Goal: Use online tool/utility: Utilize a website feature to perform a specific function

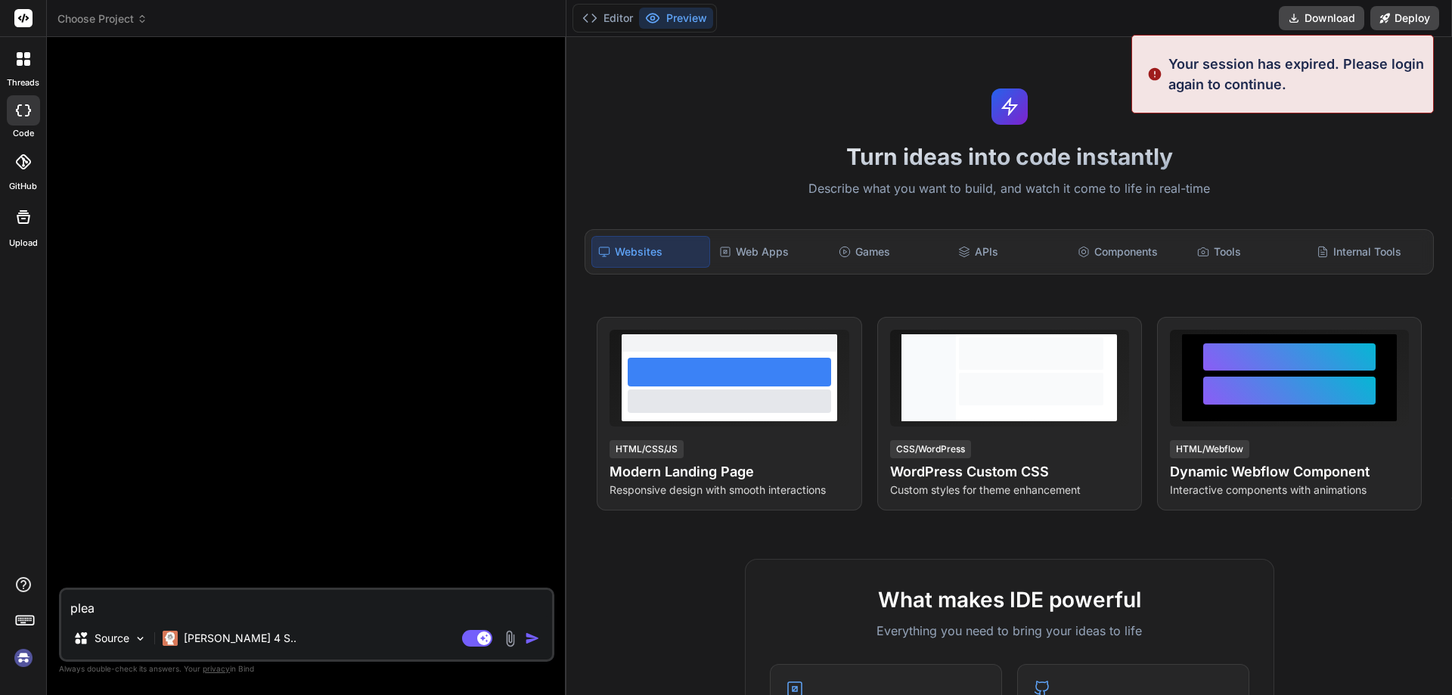
type textarea "x"
click at [116, 82] on div at bounding box center [308, 318] width 492 height 538
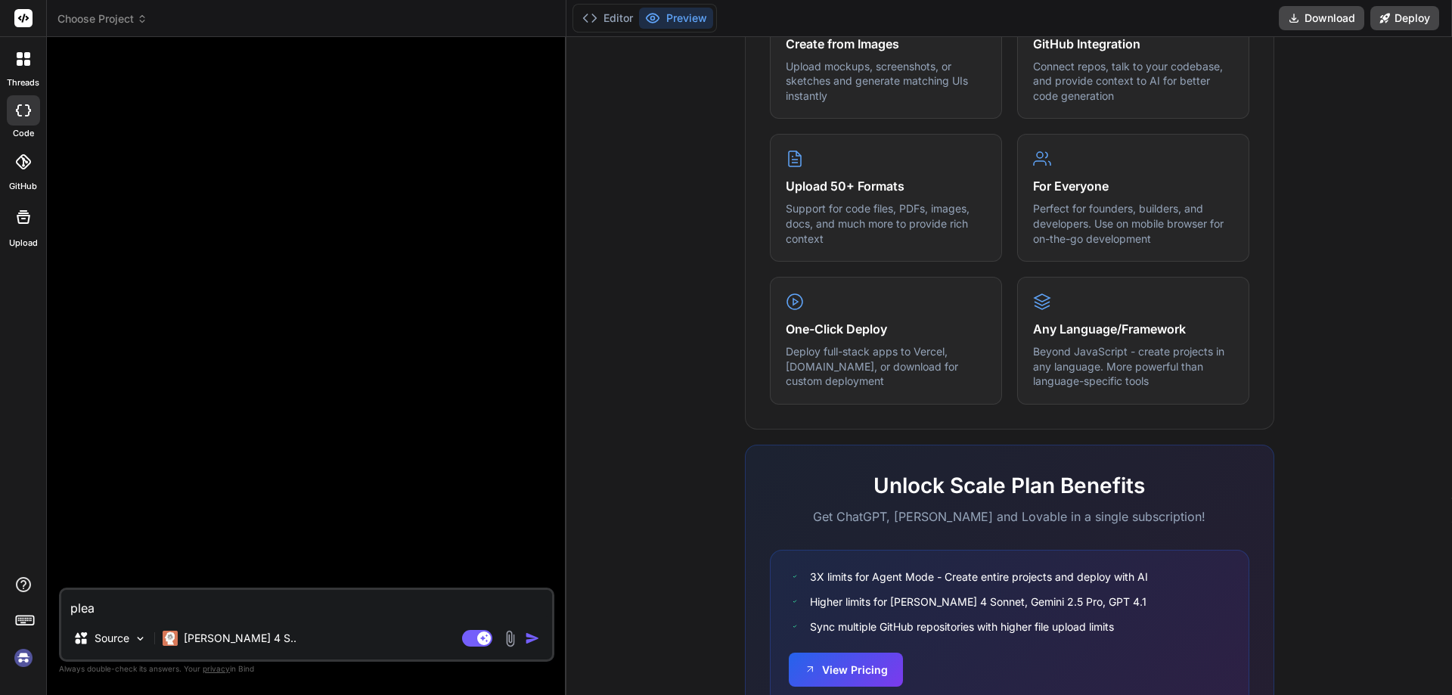
scroll to position [747, 0]
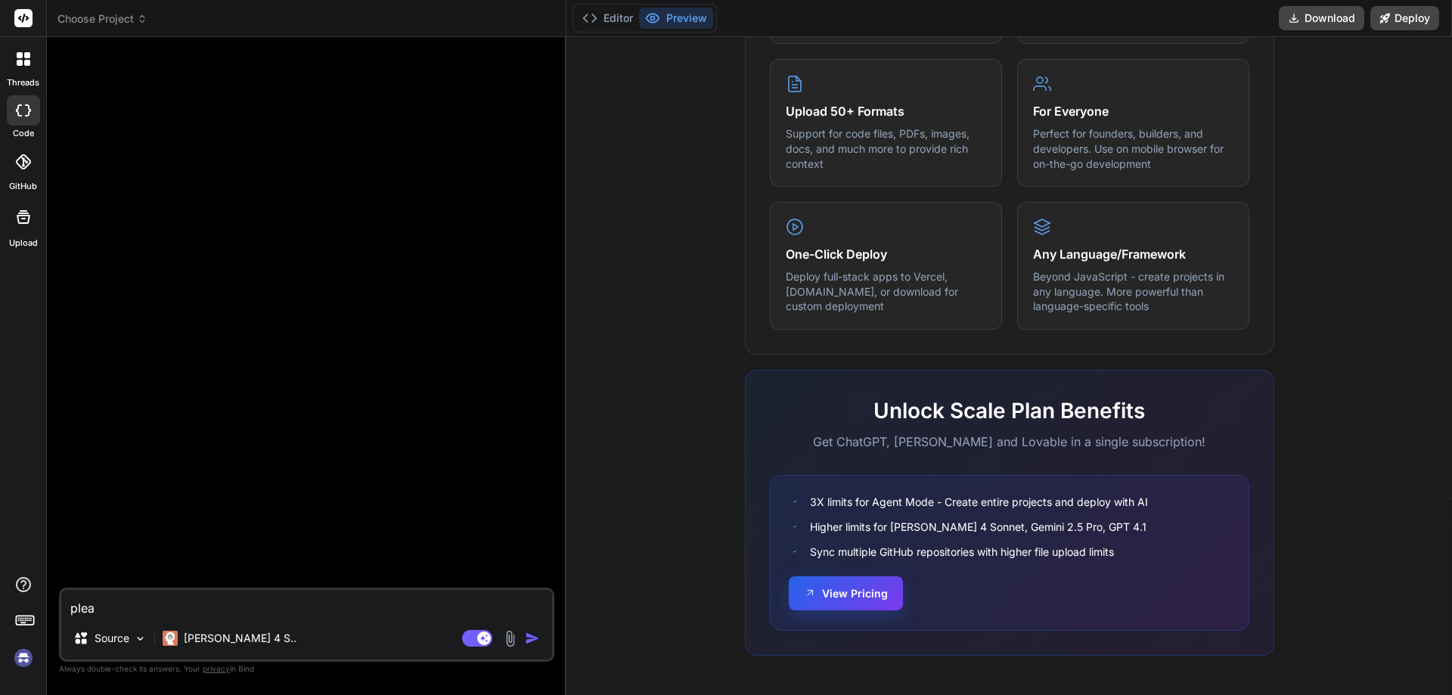
click at [861, 596] on button "View Pricing" at bounding box center [846, 593] width 114 height 34
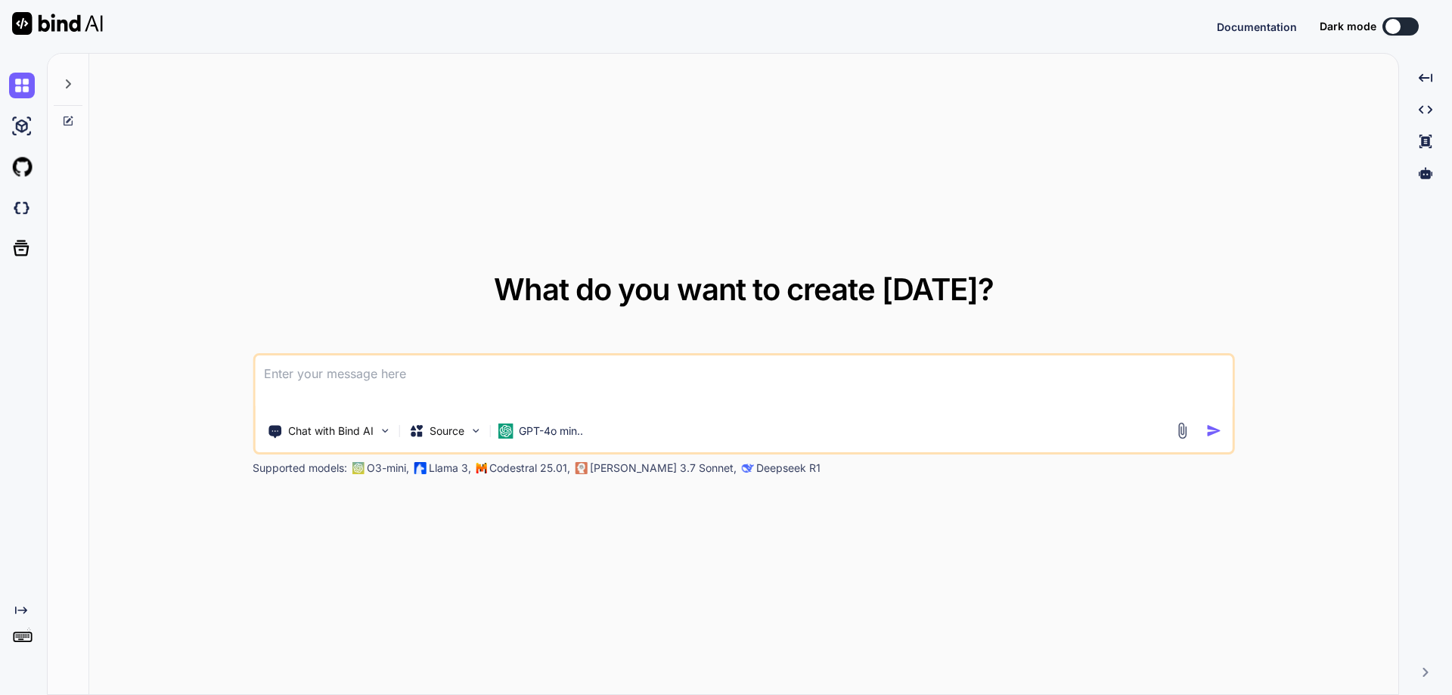
type textarea "x"
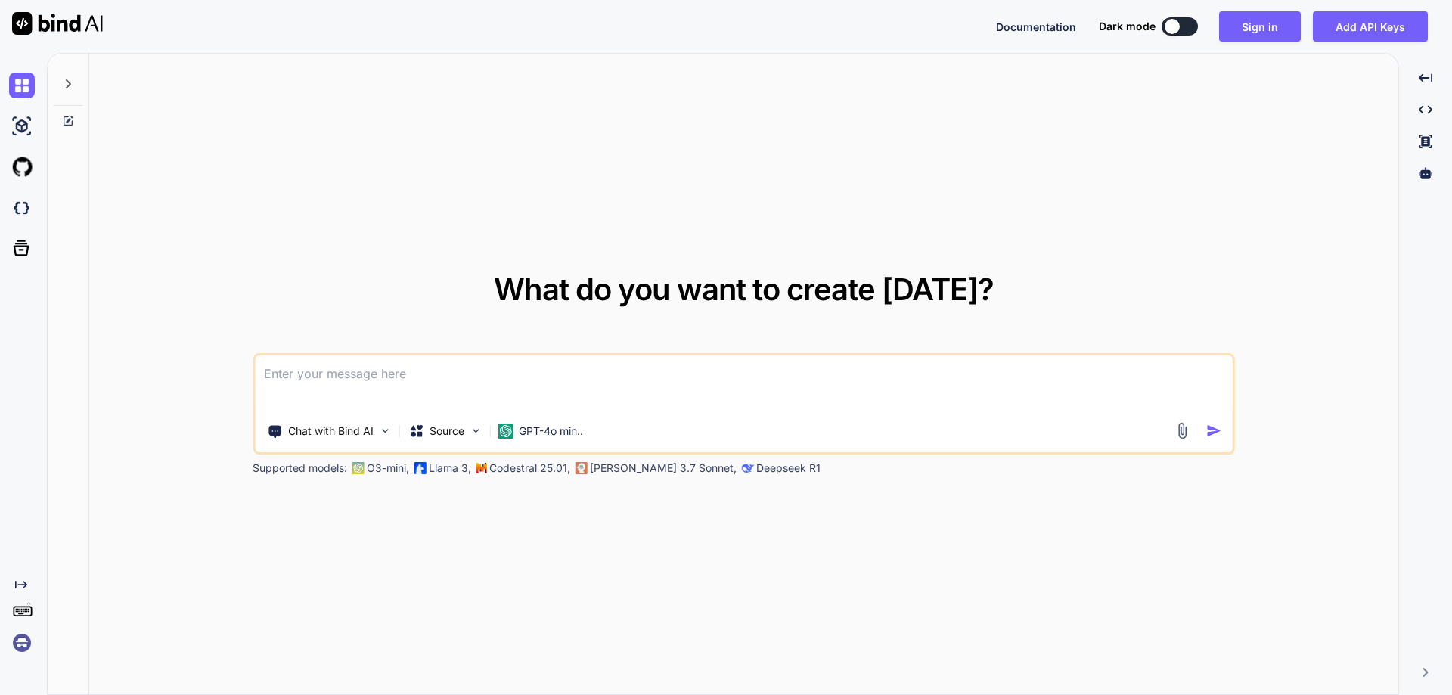
click at [423, 370] on textarea at bounding box center [744, 383] width 978 height 56
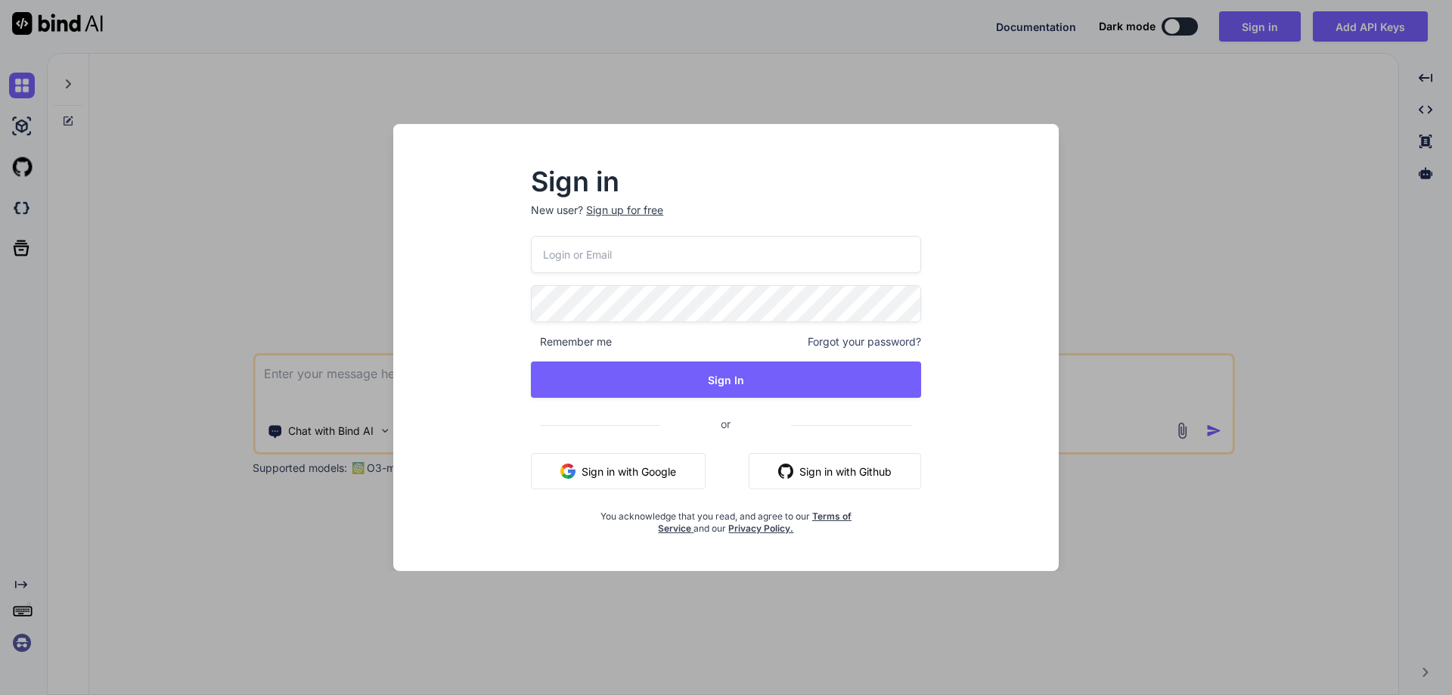
click at [634, 472] on button "Sign in with Google" at bounding box center [618, 471] width 175 height 36
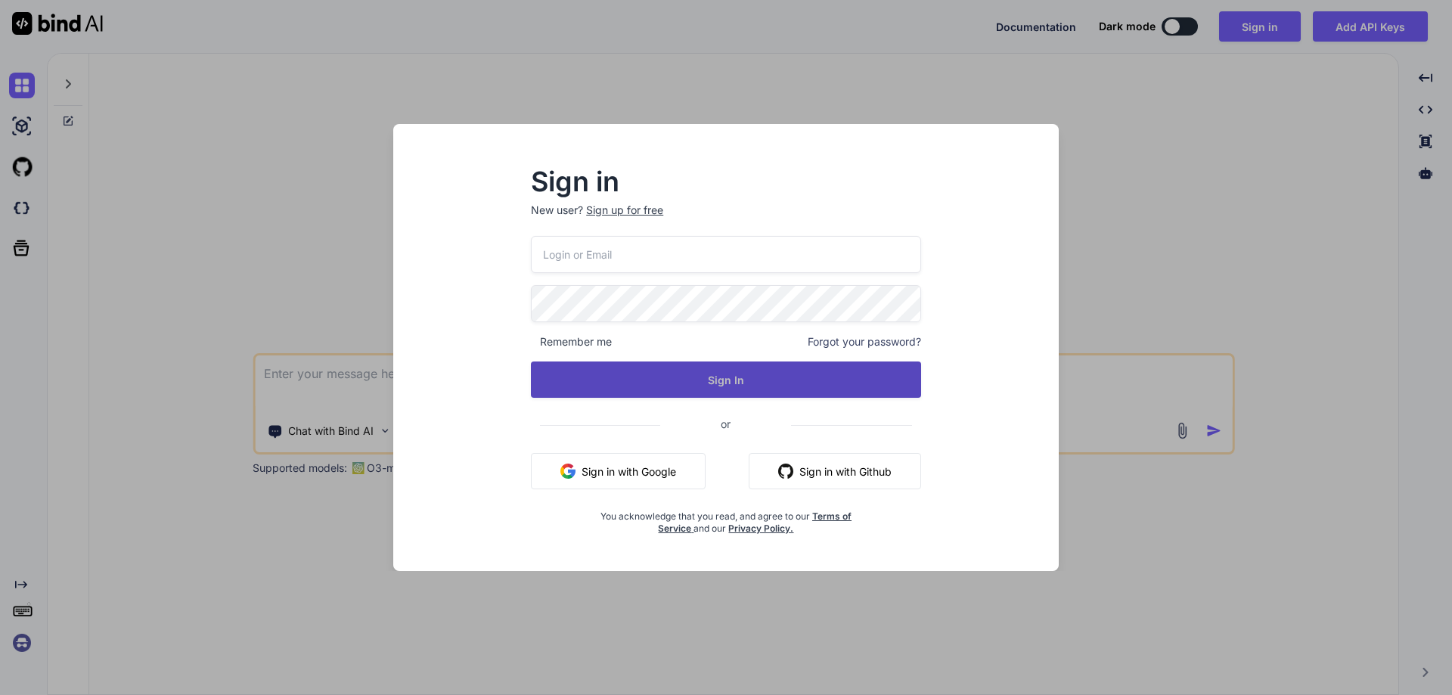
click at [707, 379] on button "Sign In" at bounding box center [726, 379] width 390 height 36
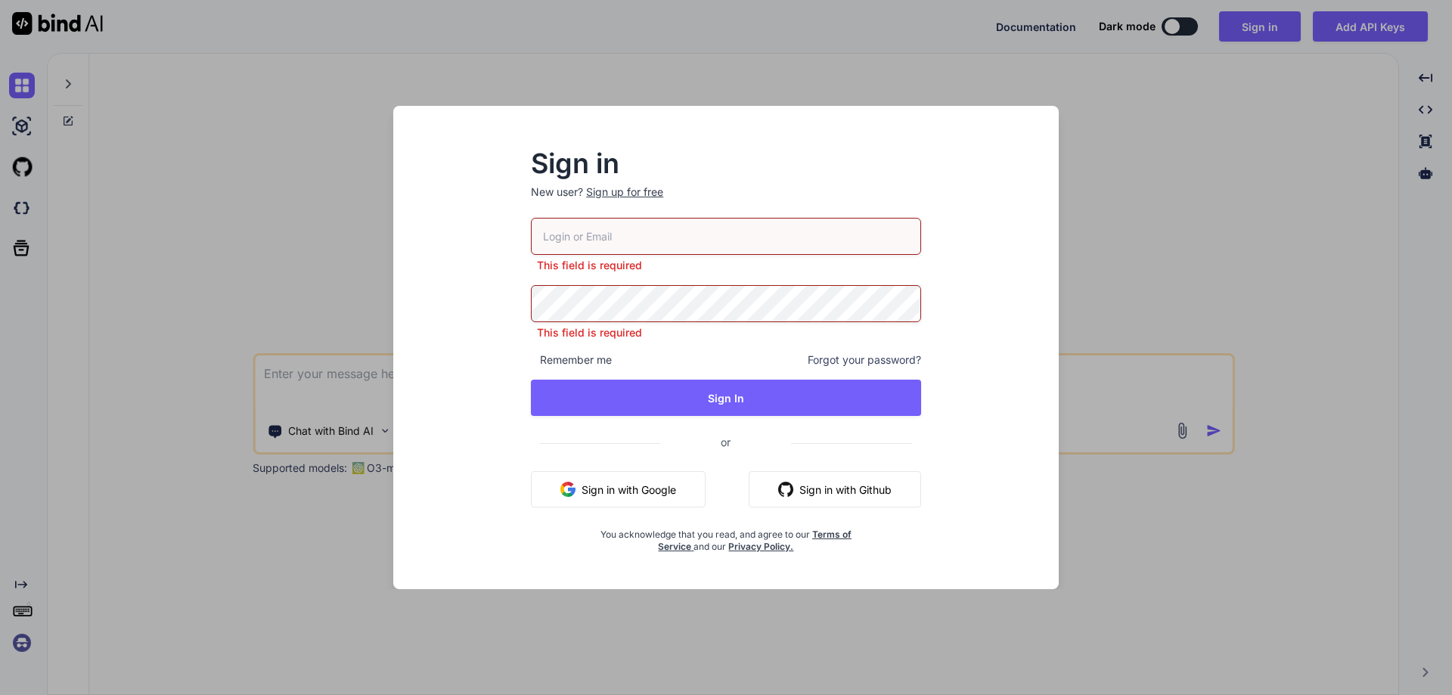
click at [642, 494] on button "Sign in with Google" at bounding box center [618, 489] width 175 height 36
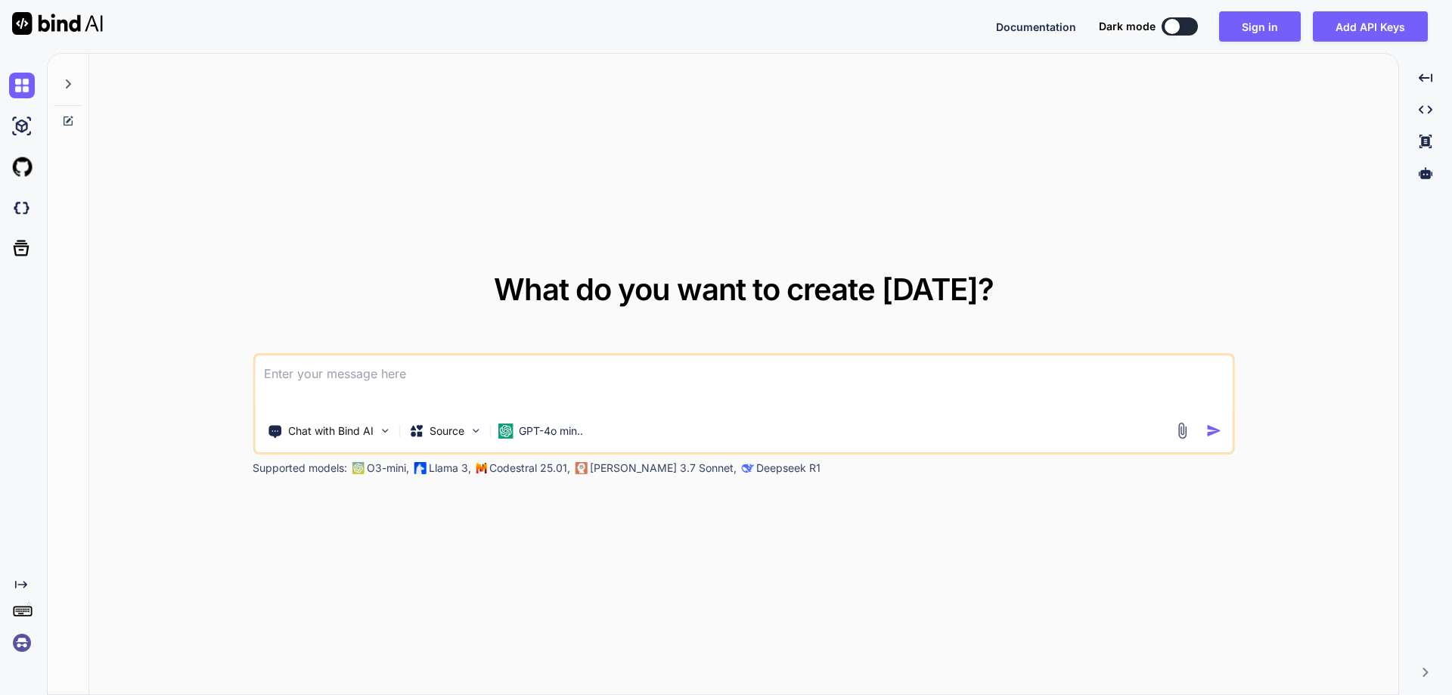
click at [430, 380] on textarea at bounding box center [744, 383] width 978 height 56
type textarea "x"
paste textarea "Implement a feature to dynamically display the "Override Exhibitor Display Name…"
type textarea "Implement a feature to dynamically display the "Override Exhibitor Display Name…"
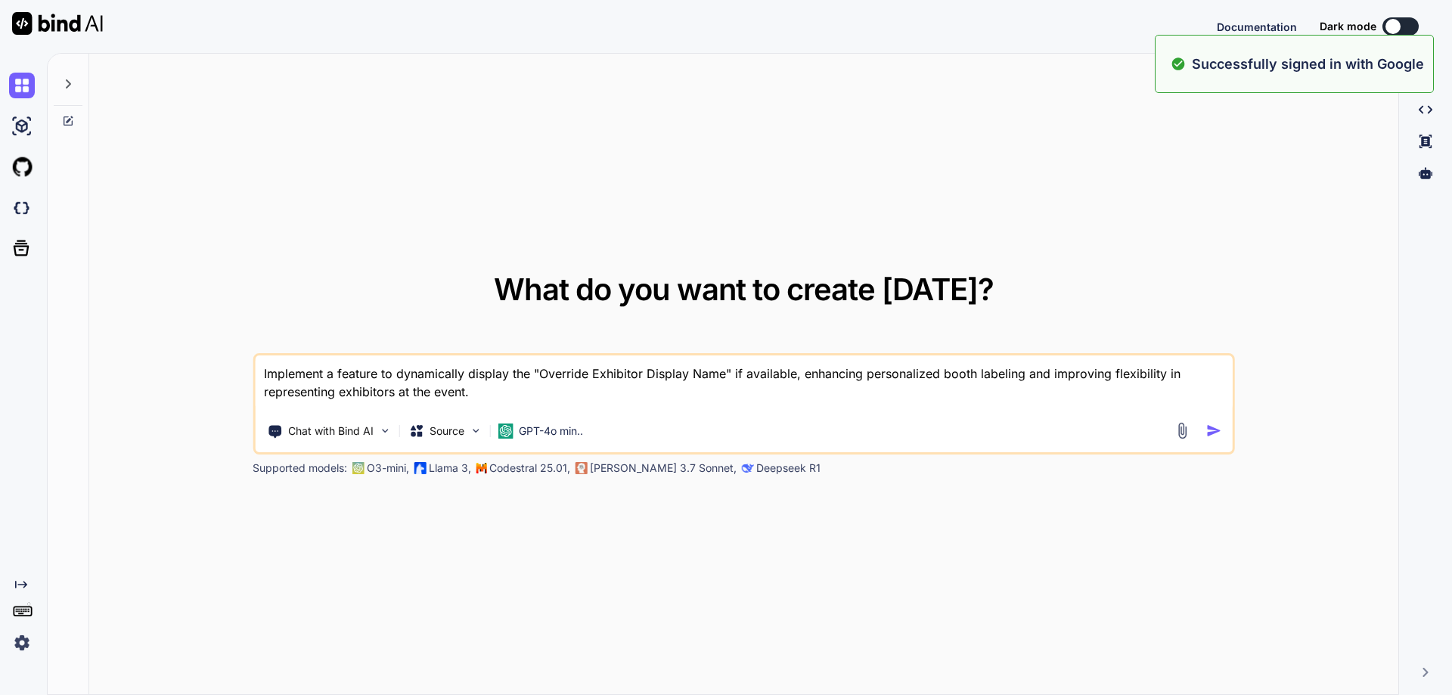
type textarea "x"
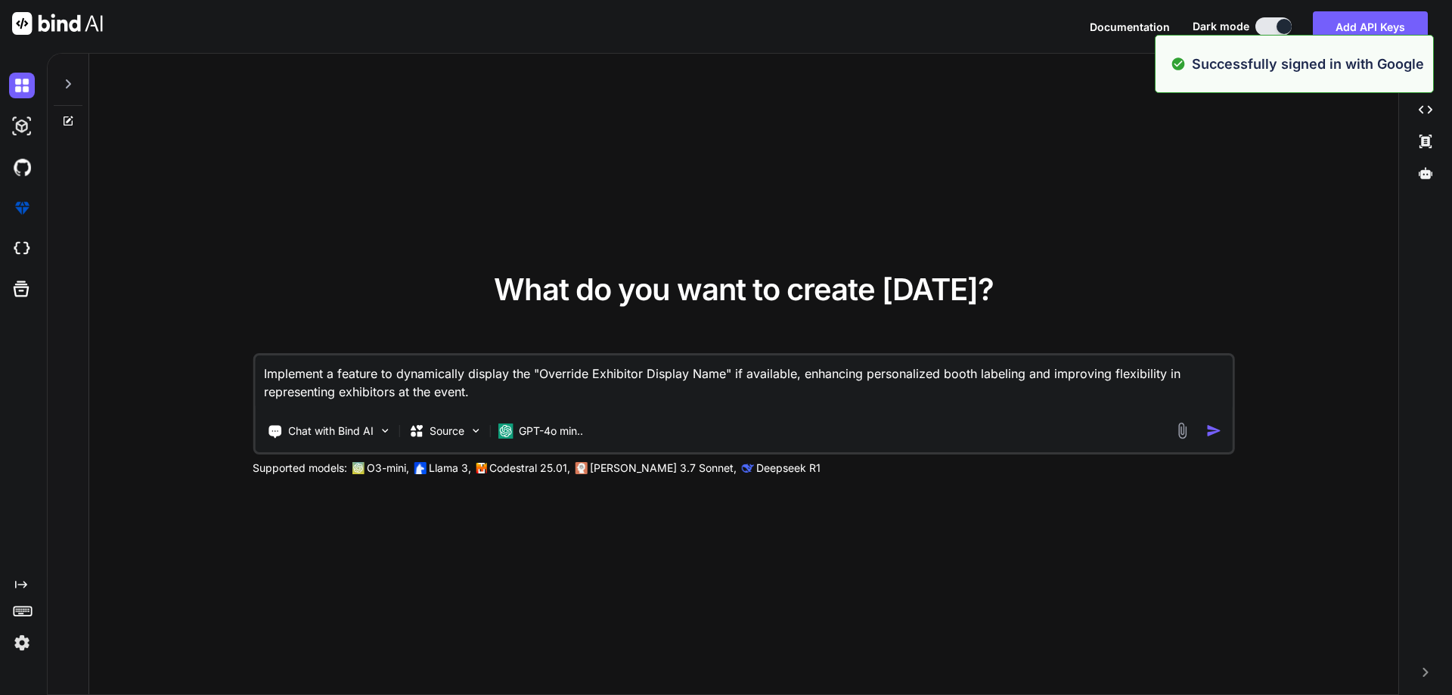
type textarea "Implement a feature to dynamically display the "Override Exhibitor Display Name…"
type textarea "x"
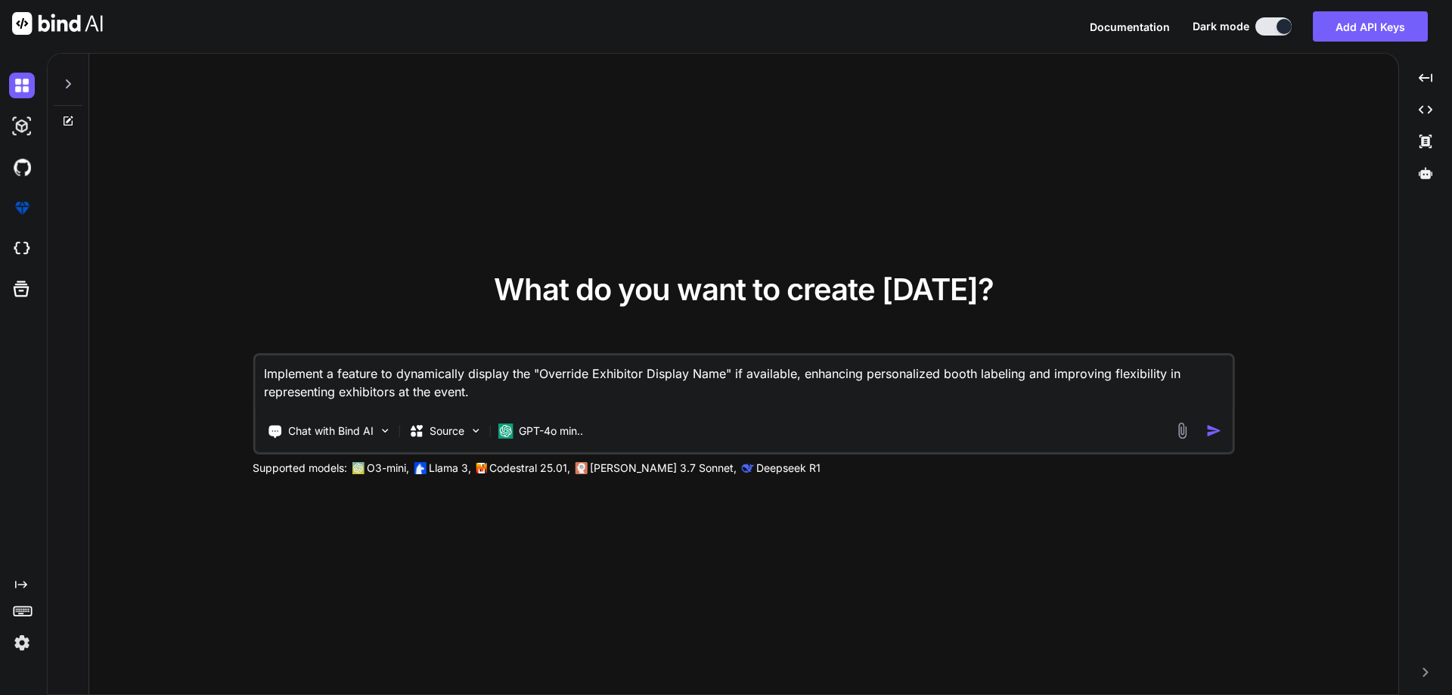
drag, startPoint x: 565, startPoint y: 401, endPoint x: 233, endPoint y: 348, distance: 336.2
click at [233, 348] on div "What do you want to create [DATE]? Implement a feature to dynamically display t…" at bounding box center [743, 375] width 1309 height 642
paste textarea "EventPower-EV: Implement a feature to dynamically display the "Override Exhibit…"
type textarea "EventPower-EV: Implement a feature to dynamically display the "Override Exhibit…"
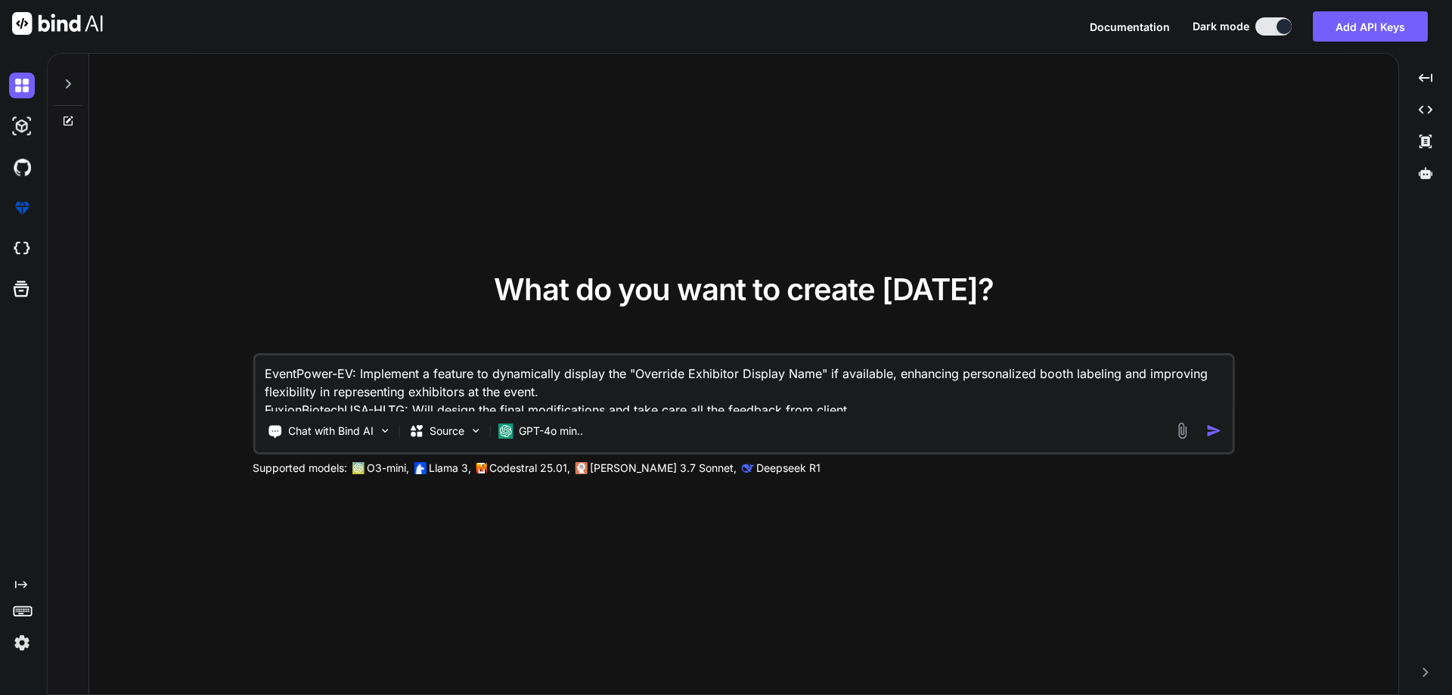
scroll to position [2, 0]
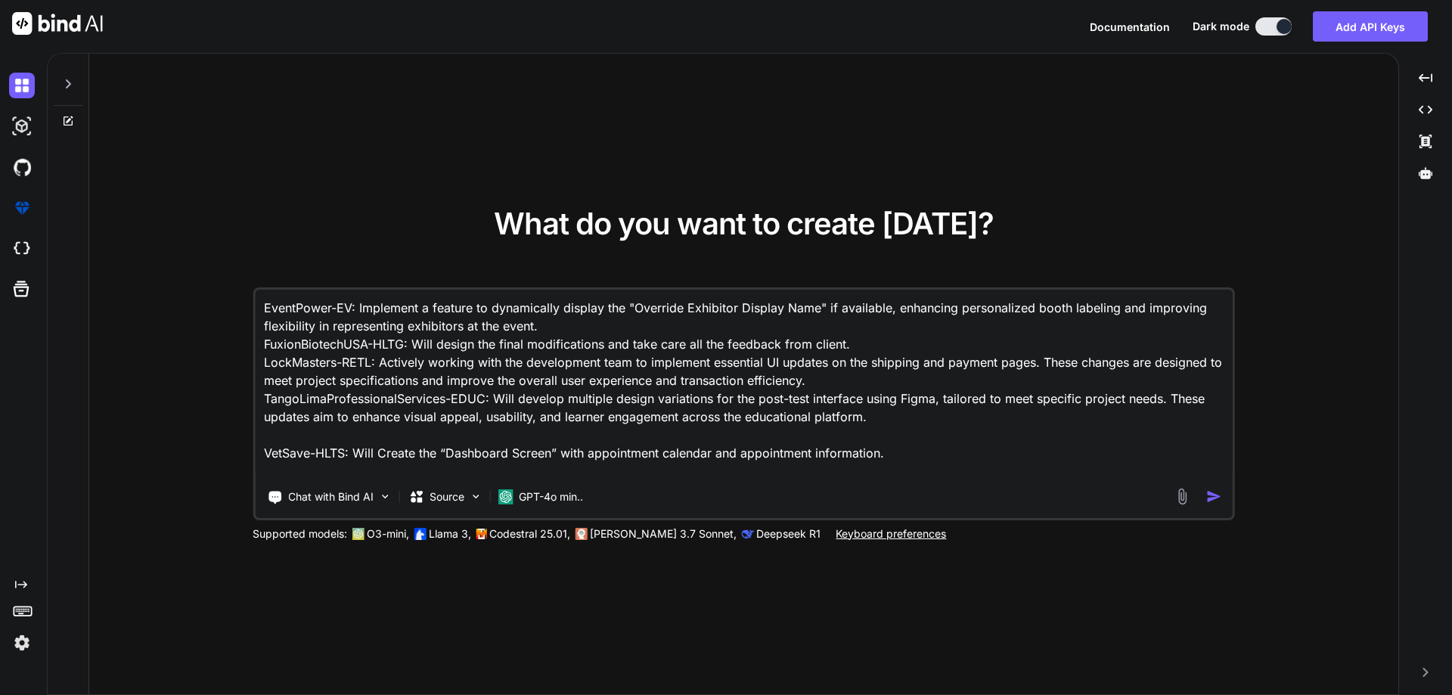
type textarea "x"
type textarea "EventPower-EV: Implement a feature to dynamically display the "Override Exhibit…"
type textarea "x"
type textarea "EventPower-EV: Implement a feature to dynamically display the "Override Exhibit…"
type textarea "x"
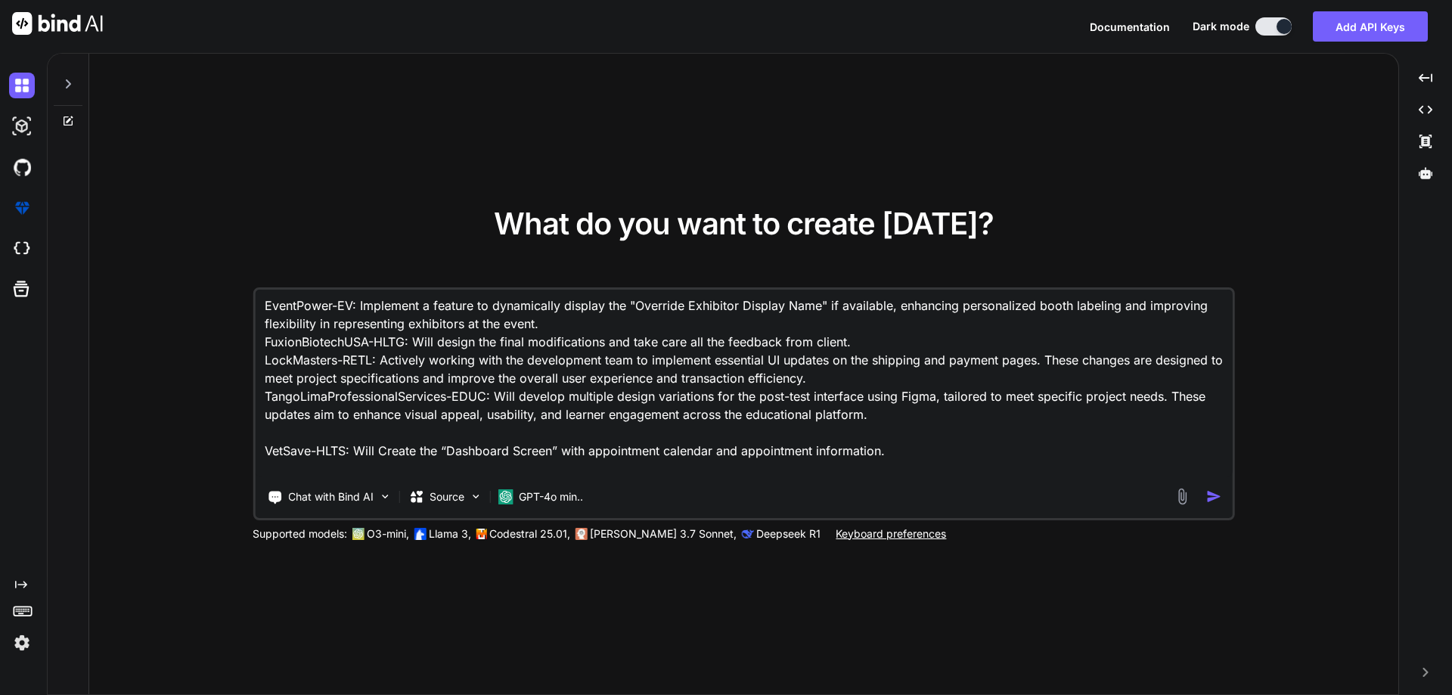
scroll to position [39, 0]
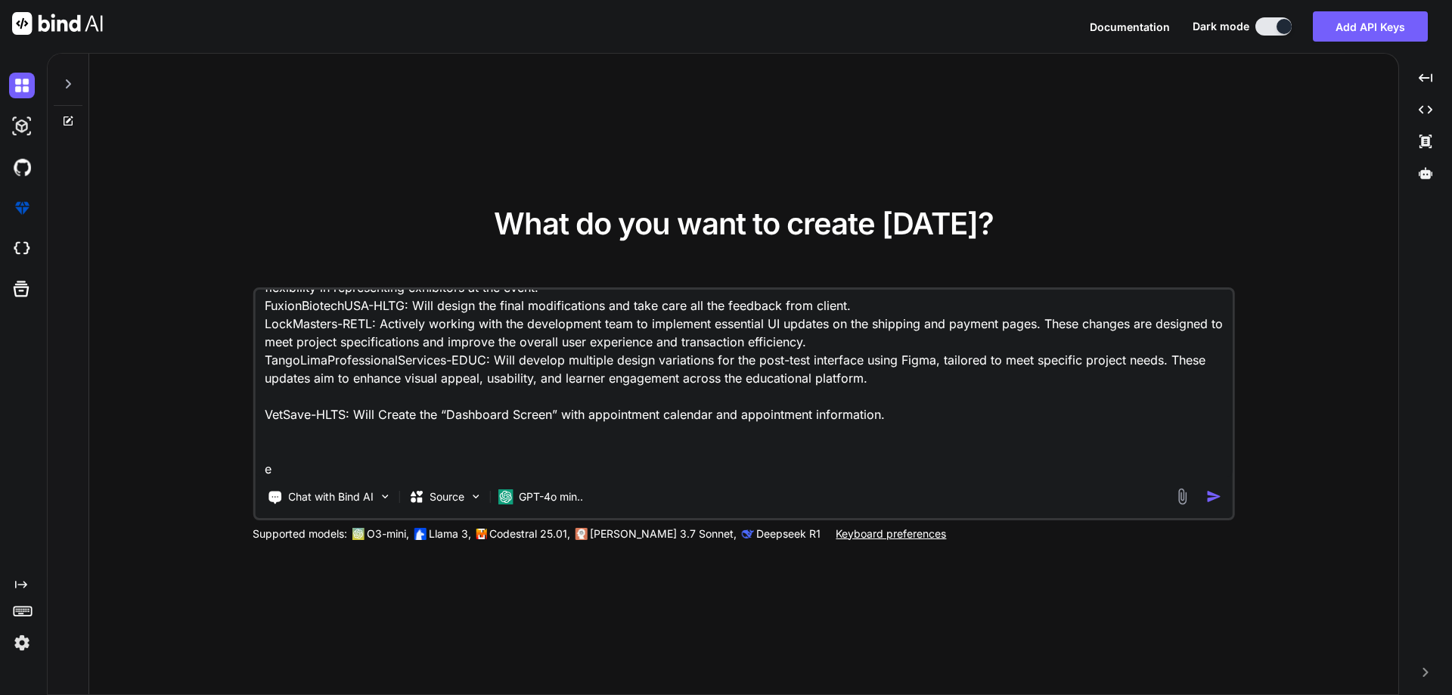
type textarea "EventPower-EV: Implement a feature to dynamically display the "Override Exhibit…"
type textarea "x"
type textarea "EventPower-EV: Implement a feature to dynamically display the "Override Exhibit…"
type textarea "x"
type textarea "EventPower-EV: Implement a feature to dynamically display the "Override Exhibit…"
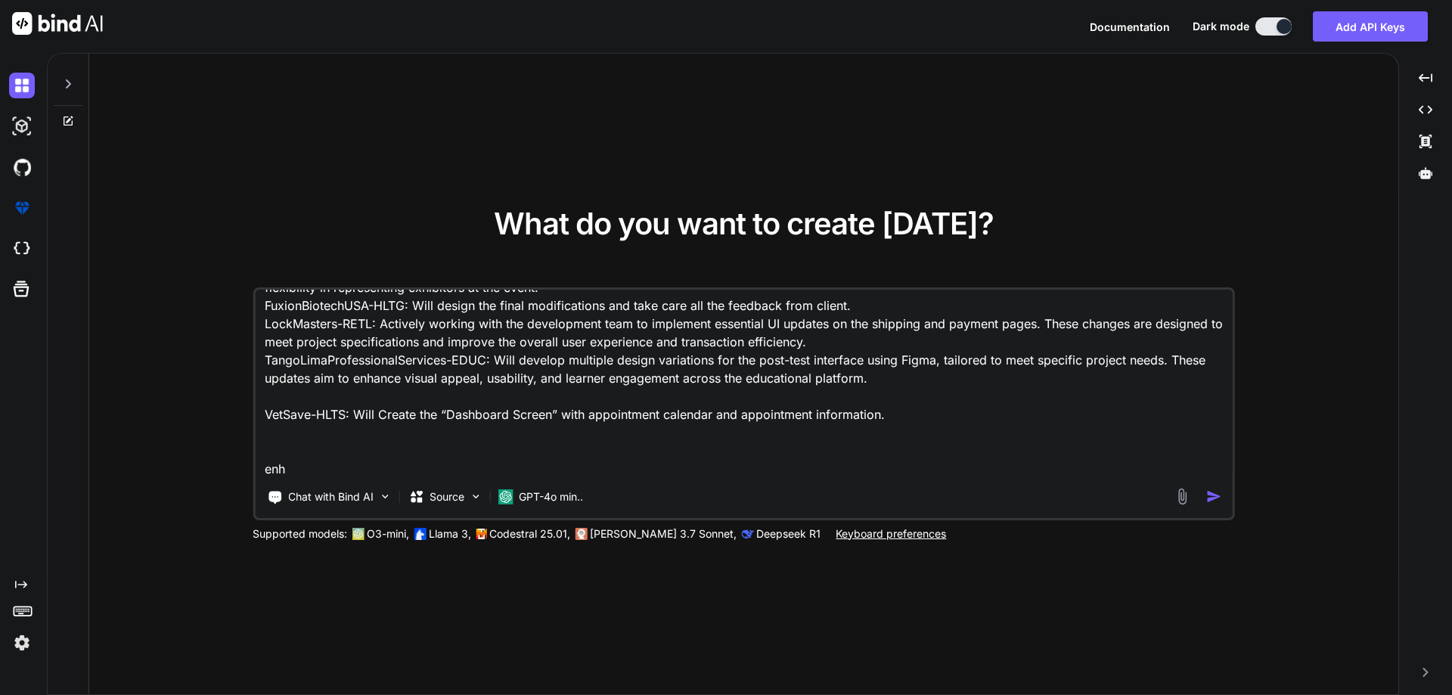
type textarea "x"
type textarea "EventPower-EV: Implement a feature to dynamically display the "Override Exhibit…"
type textarea "x"
type textarea "EventPower-EV: Implement a feature to dynamically display the "Override Exhibit…"
type textarea "x"
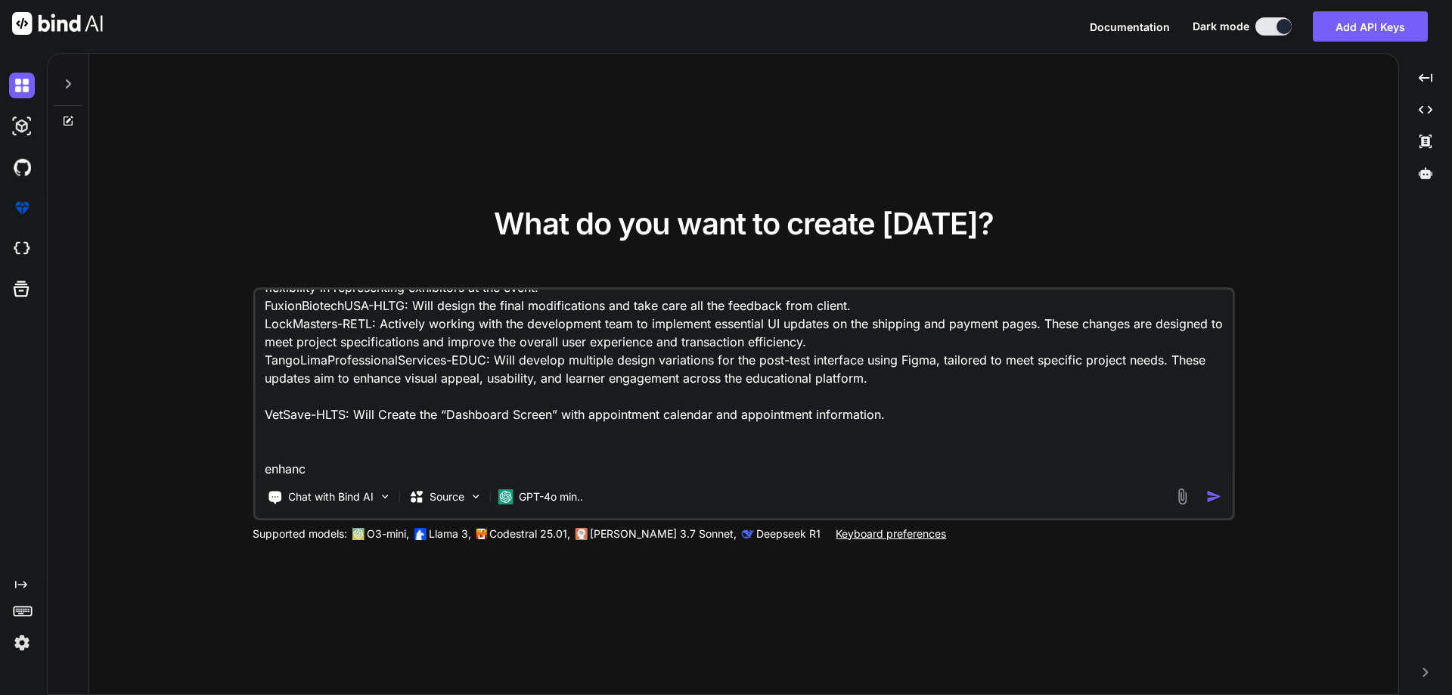
type textarea "EventPower-EV: Implement a feature to dynamically display the "Override Exhibit…"
type textarea "x"
type textarea "EventPower-EV: Implement a feature to dynamically display the "Override Exhibit…"
type textarea "x"
type textarea "EventPower-EV: Implement a feature to dynamically display the "Override Exhibit…"
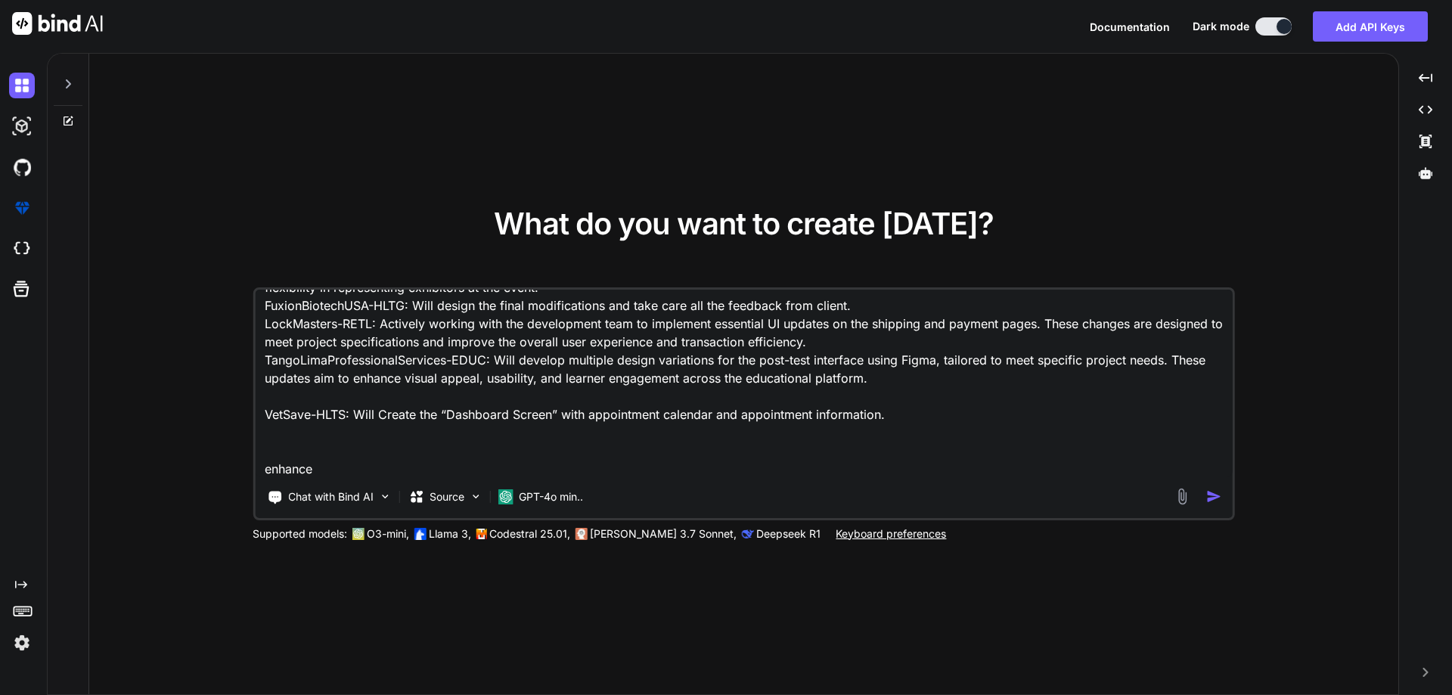
type textarea "x"
type textarea "EventPower-EV: Implement a feature to dynamically display the "Override Exhibit…"
type textarea "x"
type textarea "EventPower-EV: Implement a feature to dynamically display the "Override Exhibit…"
type textarea "x"
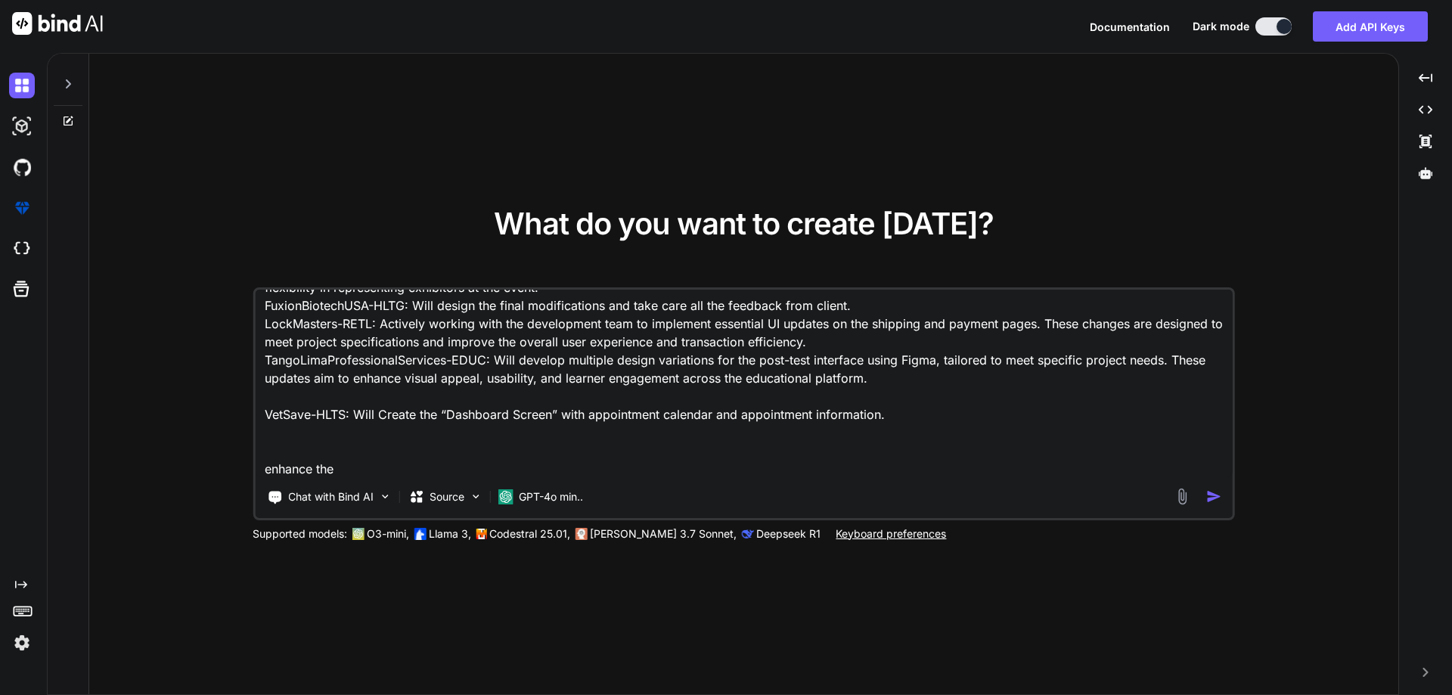
type textarea "EventPower-EV: Implement a feature to dynamically display the "Override Exhibit…"
type textarea "x"
type textarea "EventPower-EV: Implement a feature to dynamically display the "Override Exhibit…"
type textarea "x"
type textarea "EventPower-EV: Implement a feature to dynamically display the "Override Exhibit…"
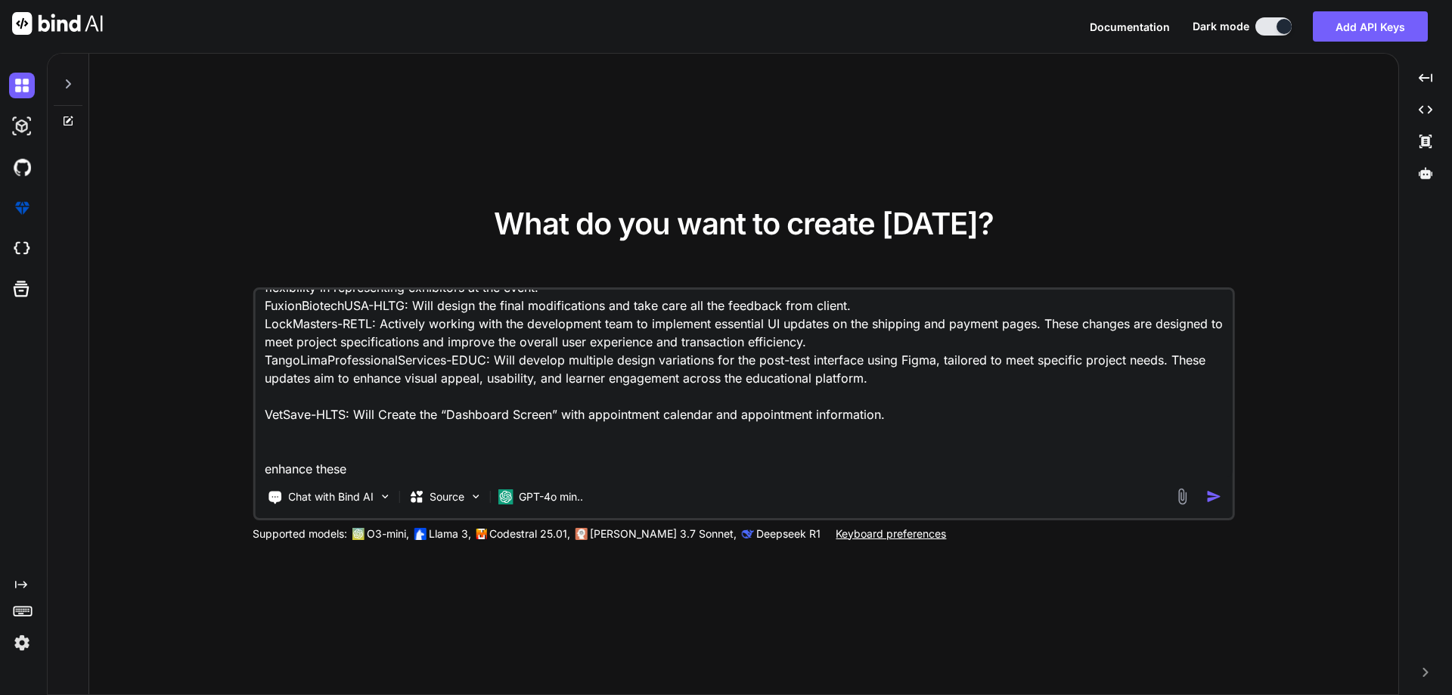
type textarea "x"
type textarea "EventPower-EV: Implement a feature to dynamically display the "Override Exhibit…"
type textarea "x"
type textarea "EventPower-EV: Implement a feature to dynamically display the "Override Exhibit…"
type textarea "x"
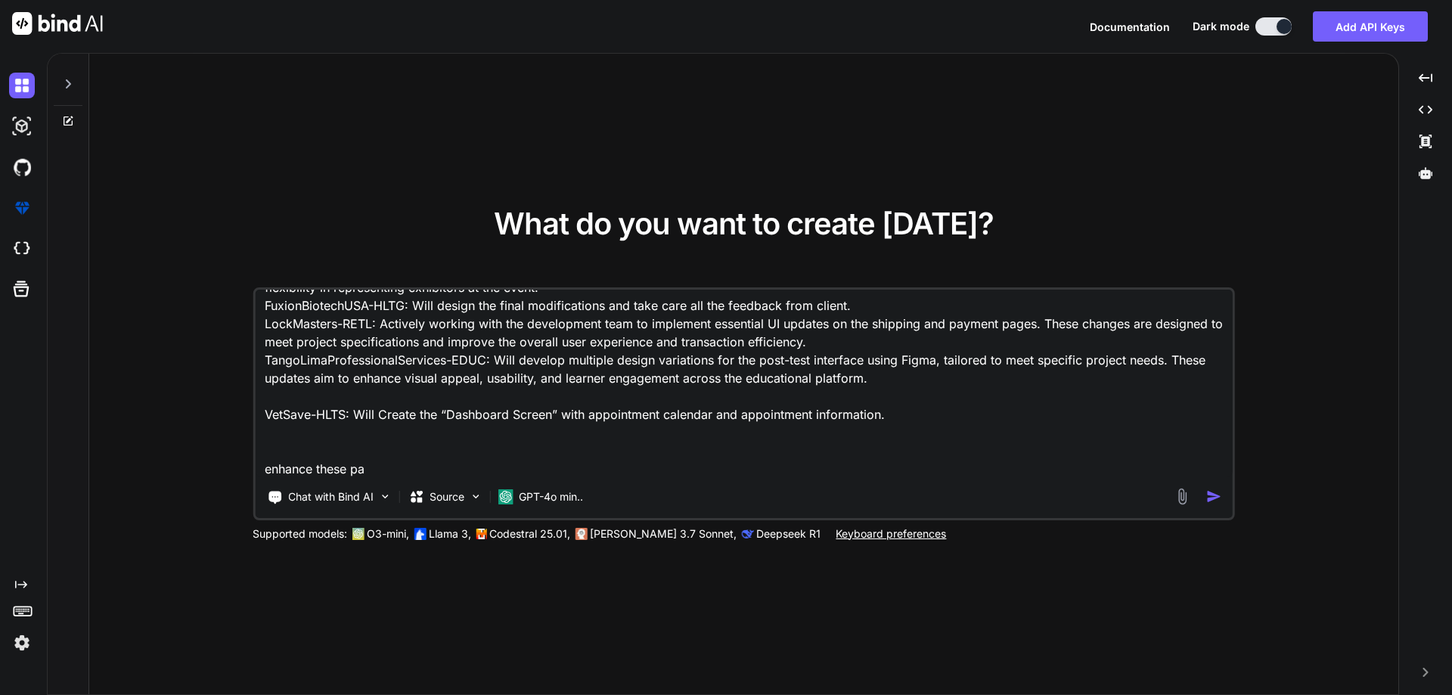
type textarea "EventPower-EV: Implement a feature to dynamically display the "Override Exhibit…"
type textarea "x"
type textarea "EventPower-EV: Implement a feature to dynamically display the "Override Exhibit…"
type textarea "x"
type textarea "EventPower-EV: Implement a feature to dynamically display the "Override Exhibit…"
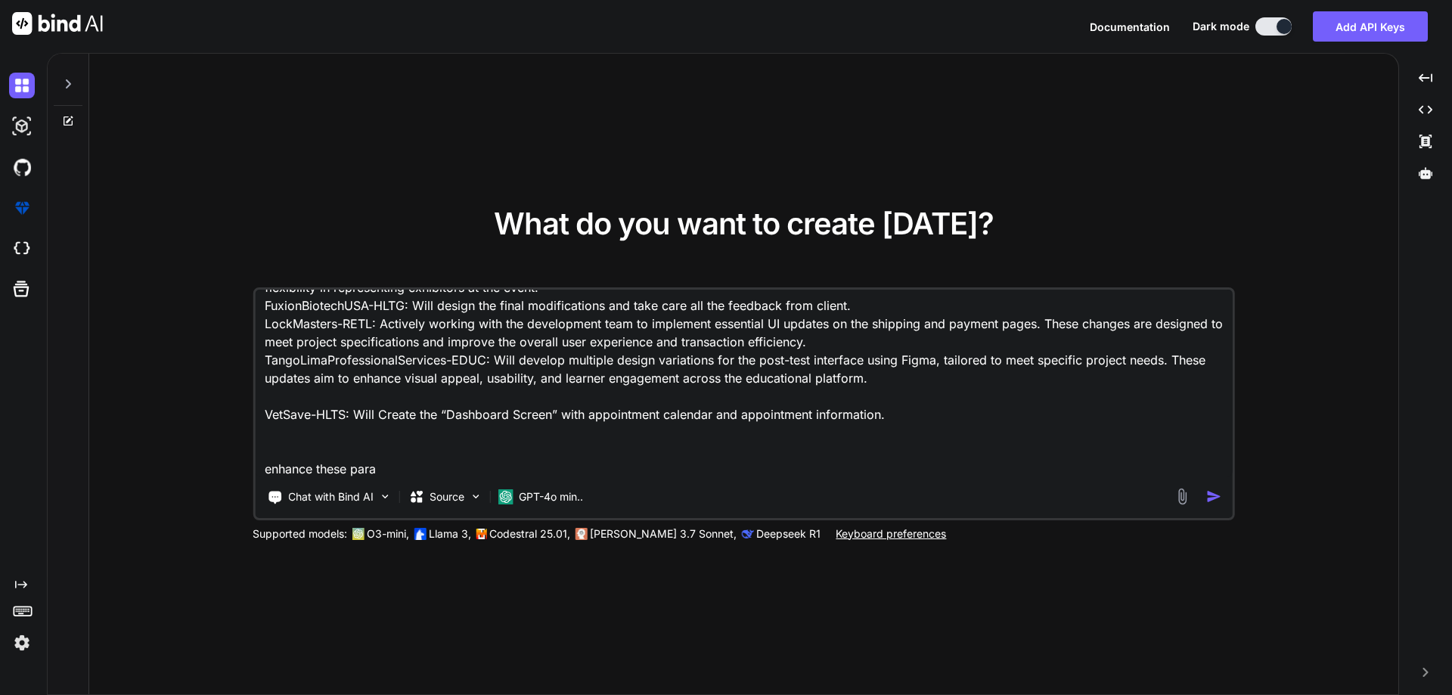
type textarea "x"
type textarea "EventPower-EV: Implement a feature to dynamically display the "Override Exhibit…"
type textarea "x"
type textarea "EventPower-EV: Implement a feature to dynamically display the "Override Exhibit…"
type textarea "x"
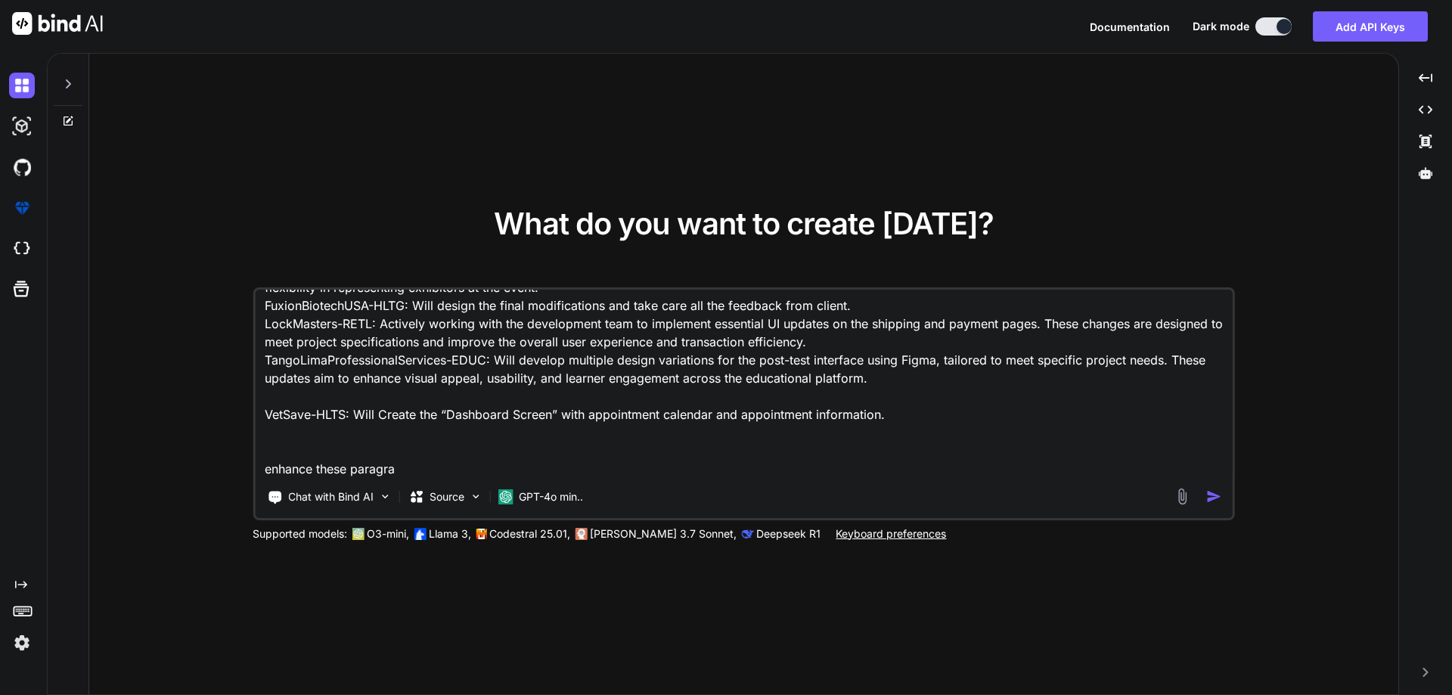
type textarea "EventPower-EV: Implement a feature to dynamically display the "Override Exhibit…"
type textarea "x"
type textarea "EventPower-EV: Implement a feature to dynamically display the "Override Exhibit…"
type textarea "x"
type textarea "EventPower-EV: Implement a feature to dynamically display the "Override Exhibit…"
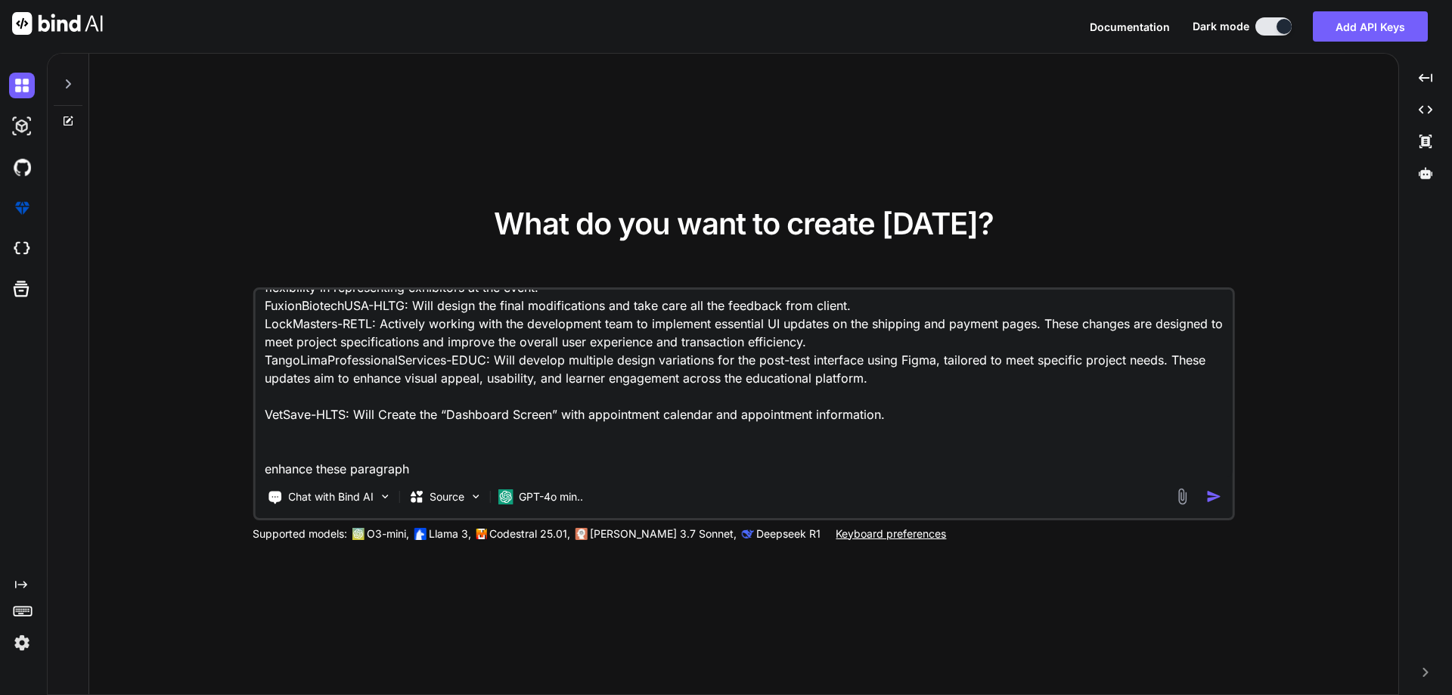
type textarea "x"
type textarea "EventPower-EV: Implement a feature to dynamically display the "Override Exhibit…"
type textarea "x"
type textarea "EventPower-EV: Implement a feature to dynamically display the "Override Exhibit…"
type textarea "x"
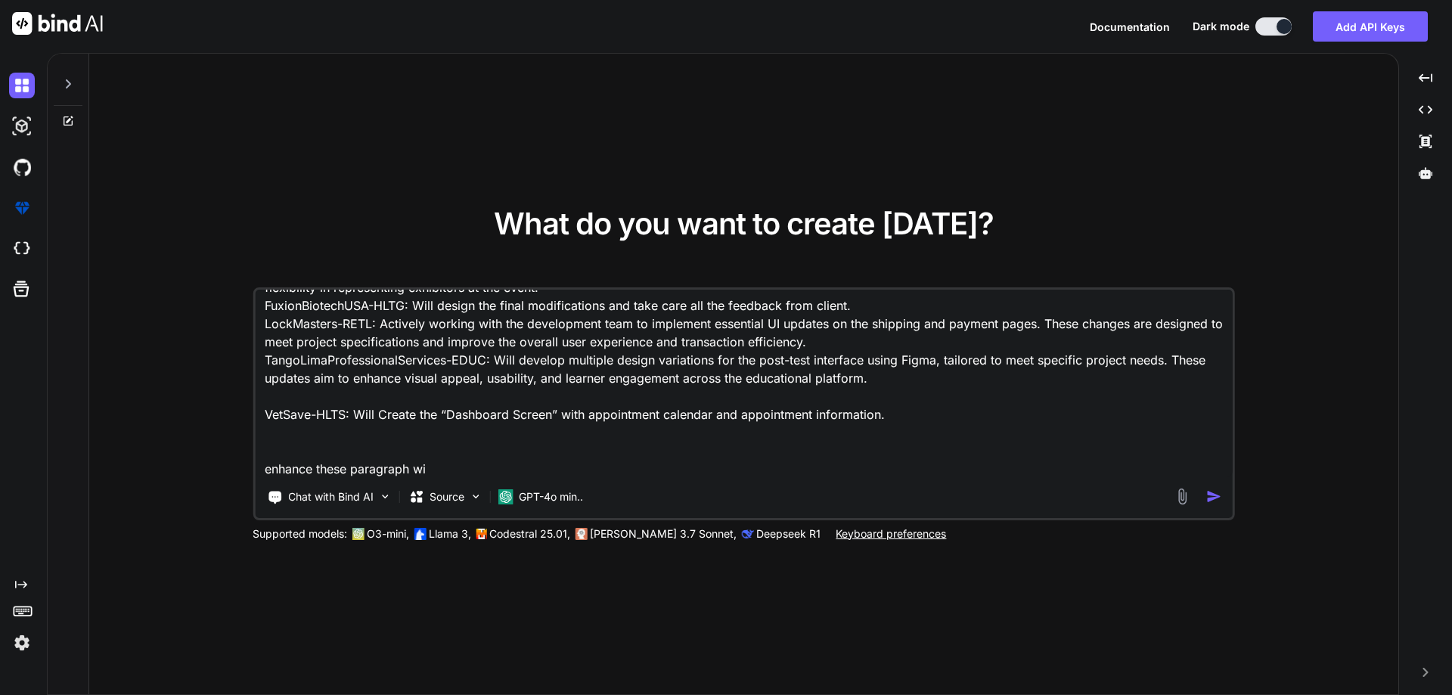
type textarea "EventPower-EV: Implement a feature to dynamically display the "Override Exhibit…"
type textarea "x"
type textarea "EventPower-EV: Implement a feature to dynamically display the "Override Exhibit…"
type textarea "x"
type textarea "EventPower-EV: Implement a feature to dynamically display the "Override Exhibit…"
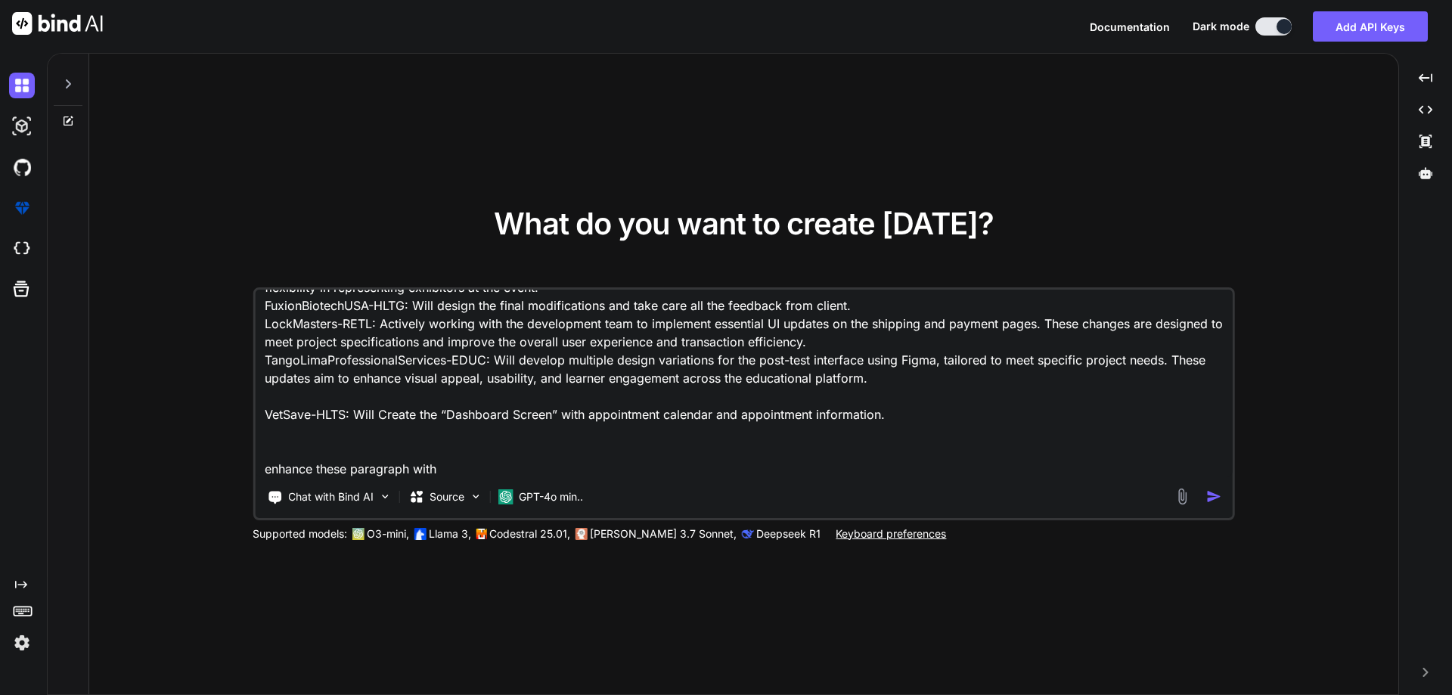
type textarea "x"
type textarea "EventPower-EV: Implement a feature to dynamically display the "Override Exhibit…"
type textarea "x"
type textarea "EventPower-EV: Implement a feature to dynamically display the "Override Exhibit…"
type textarea "x"
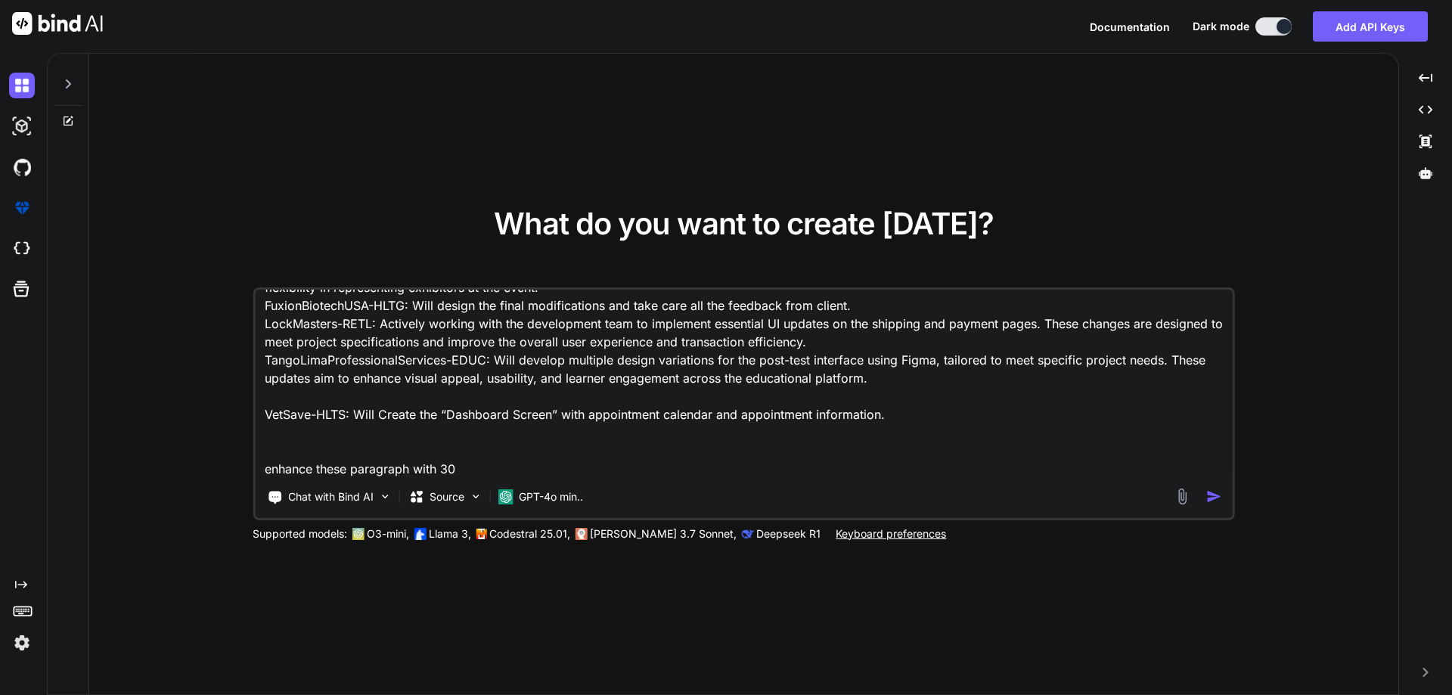
type textarea "EventPower-EV: Implement a feature to dynamically display the "Override Exhibit…"
type textarea "x"
type textarea "EventPower-EV: Implement a feature to dynamically display the "Override Exhibit…"
type textarea "x"
type textarea "EventPower-EV: Implement a feature to dynamically display the "Override Exhibit…"
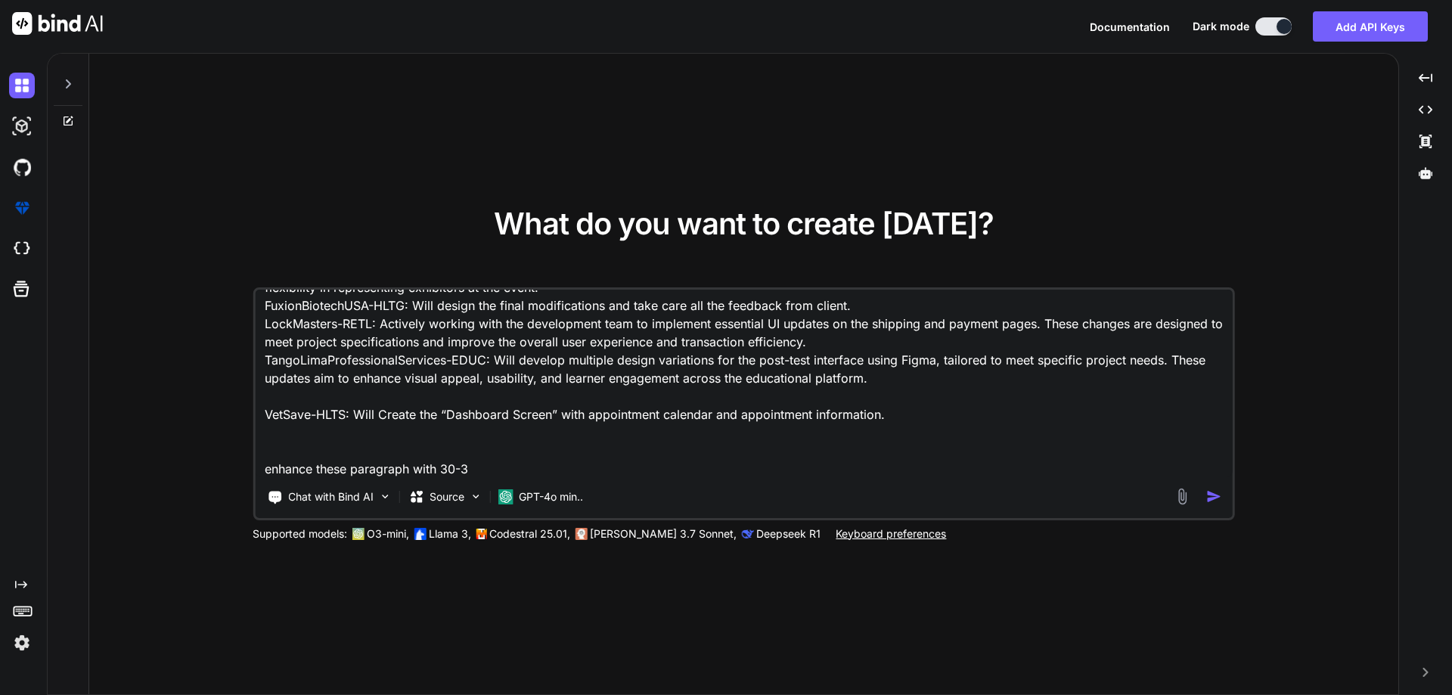
type textarea "x"
type textarea "EventPower-EV: Implement a feature to dynamically display the "Override Exhibit…"
type textarea "x"
type textarea "EventPower-EV: Implement a feature to dynamically display the "Override Exhibit…"
type textarea "x"
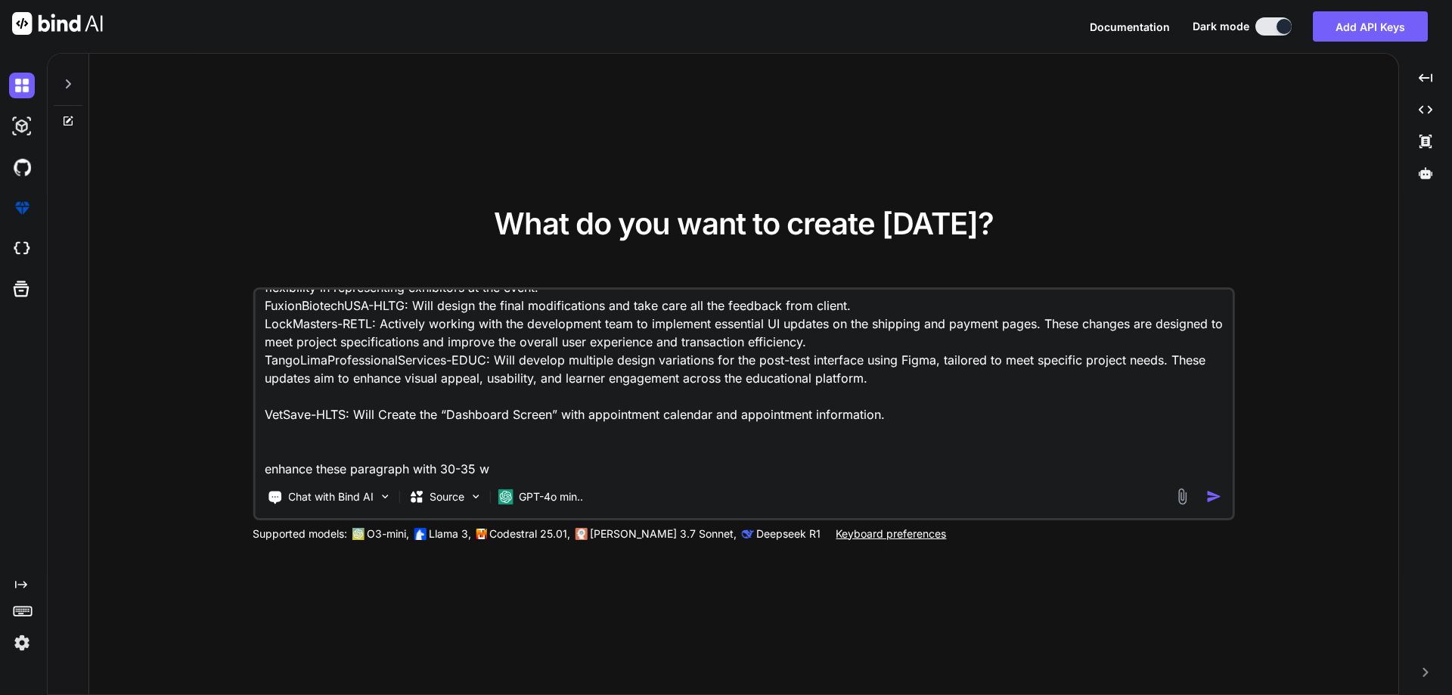
type textarea "EventPower-EV: Implement a feature to dynamically display the "Override Exhibit…"
type textarea "x"
type textarea "EventPower-EV: Implement a feature to dynamically display the "Override Exhibit…"
type textarea "x"
type textarea "EventPower-EV: Implement a feature to dynamically display the "Override Exhibit…"
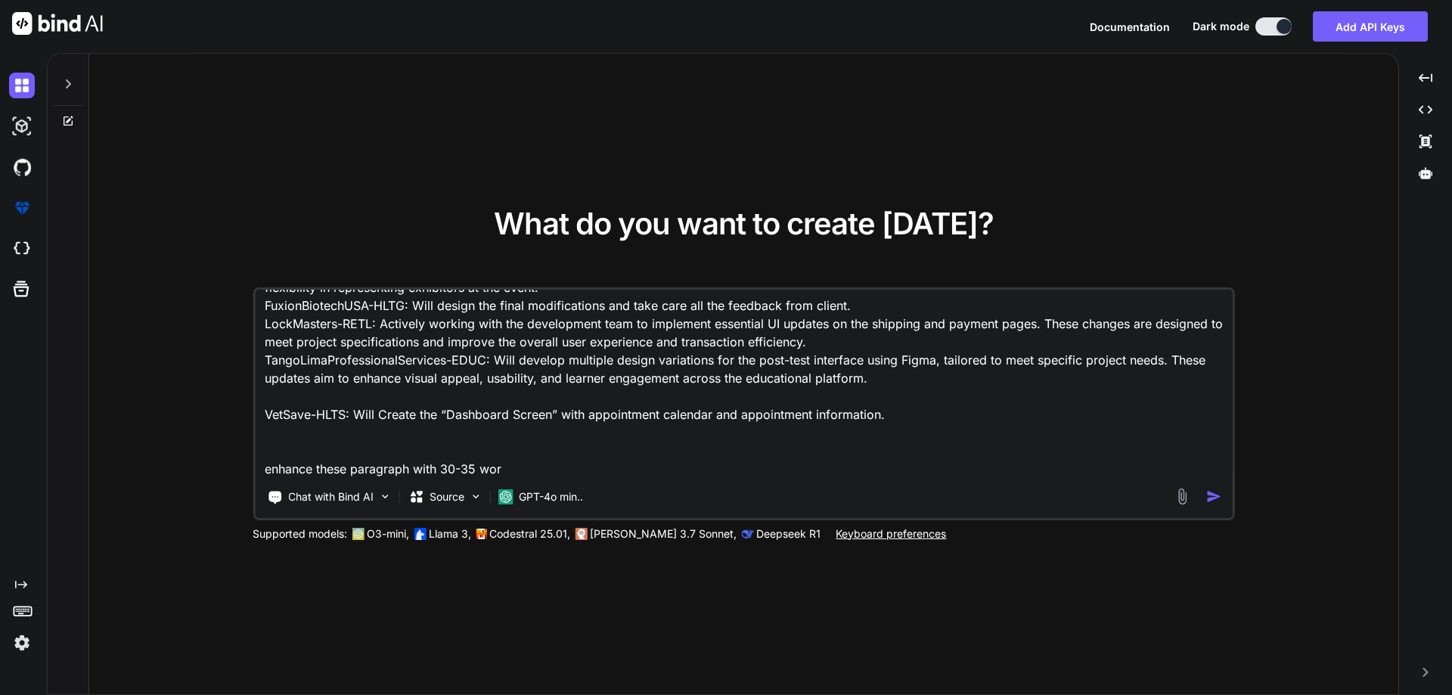
type textarea "x"
type textarea "EventPower-EV: Implement a feature to dynamically display the "Override Exhibit…"
type textarea "x"
type textarea "EventPower-EV: Implement a feature to dynamically display the "Override Exhibit…"
type textarea "x"
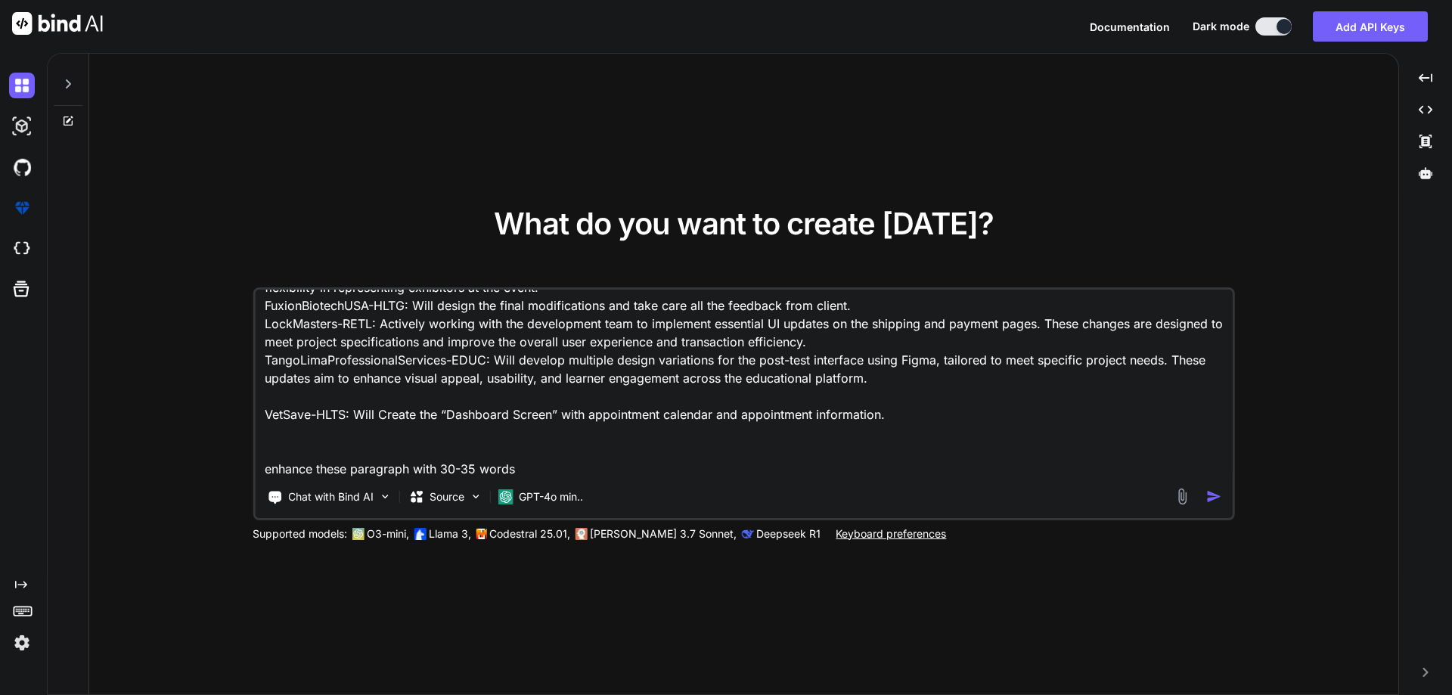
type textarea "EventPower-EV: Implement a feature to dynamically display the "Override Exhibit…"
type textarea "x"
type textarea "EventPower-EV: Implement a feature to dynamically display the "Override Exhibit…"
type textarea "x"
type textarea "EventPower-EV: Implement a feature to dynamically display the "Override Exhibit…"
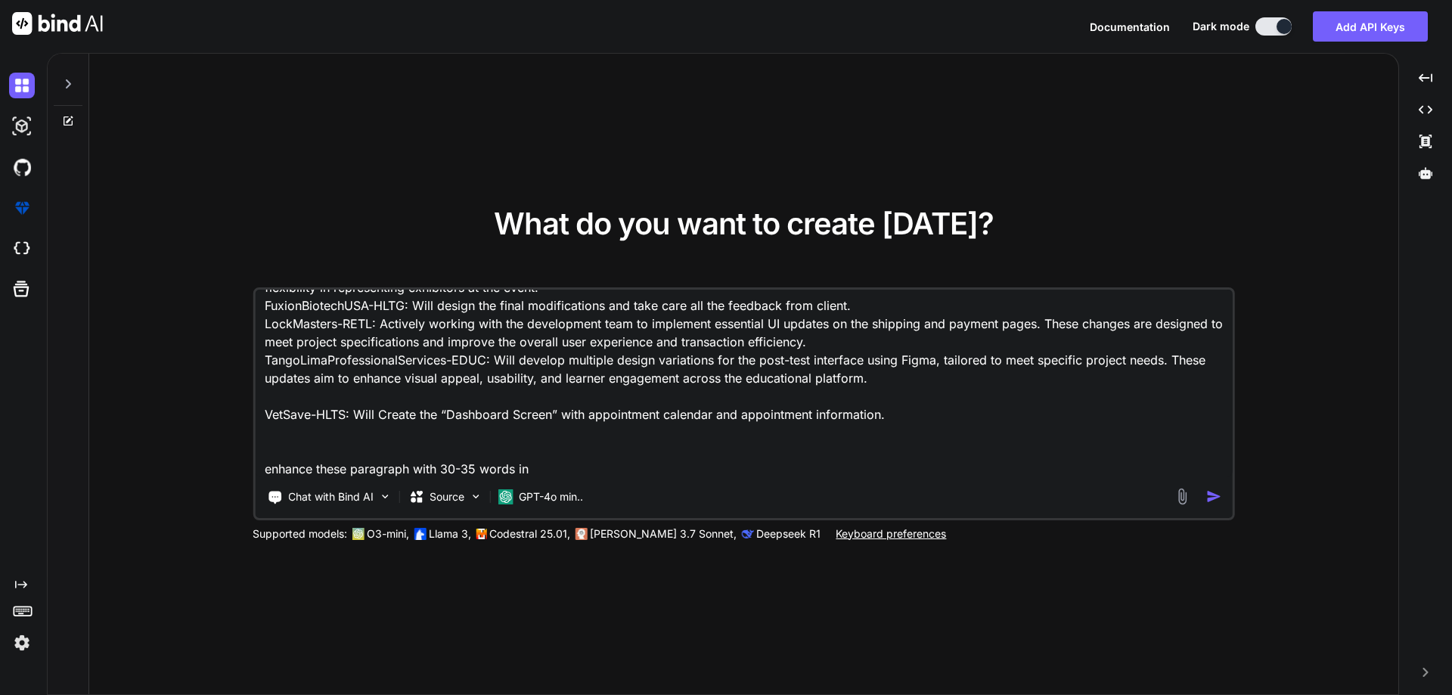
type textarea "x"
type textarea "EventPower-EV: Implement a feature to dynamically display the "Override Exhibit…"
type textarea "x"
type textarea "EventPower-EV: Implement a feature to dynamically display the "Override Exhibit…"
type textarea "x"
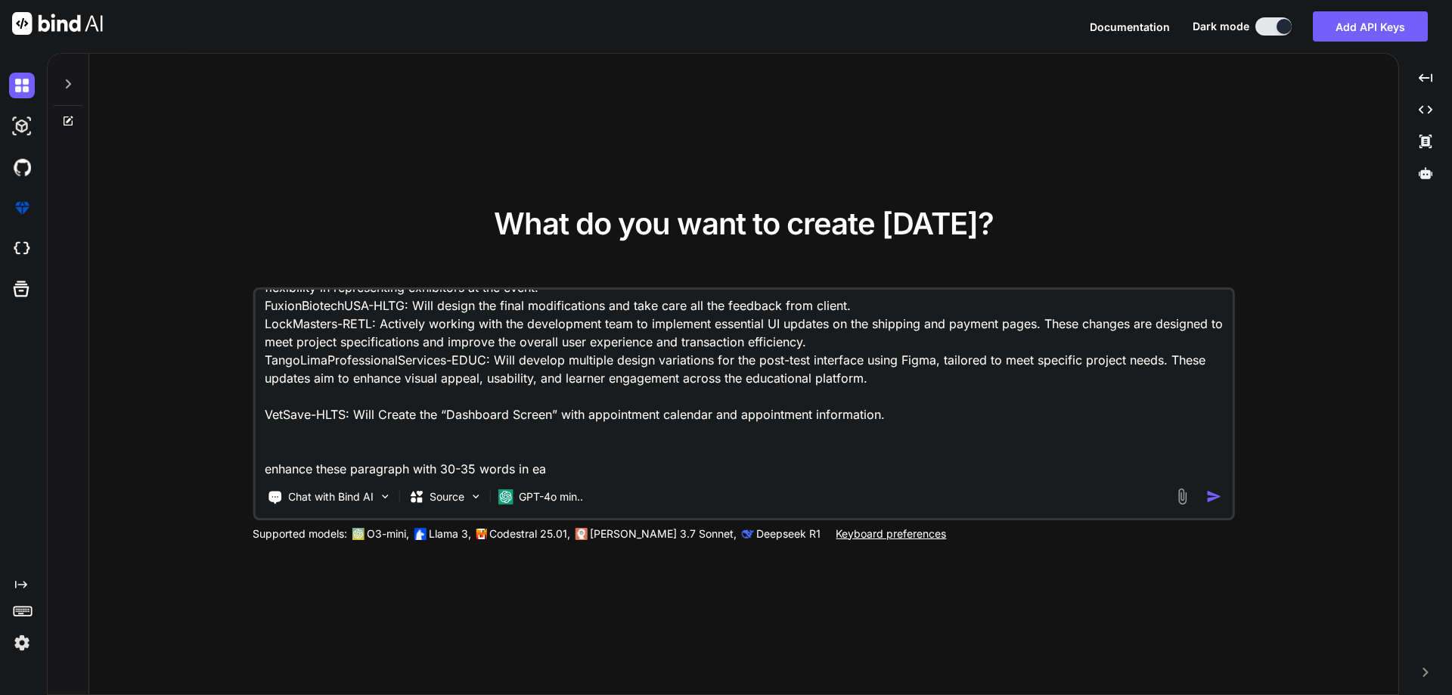
type textarea "EventPower-EV: Implement a feature to dynamically display the "Override Exhibit…"
type textarea "x"
type textarea "EventPower-EV: Implement a feature to dynamically display the "Override Exhibit…"
type textarea "x"
type textarea "EventPower-EV: Implement a feature to dynamically display the "Override Exhibit…"
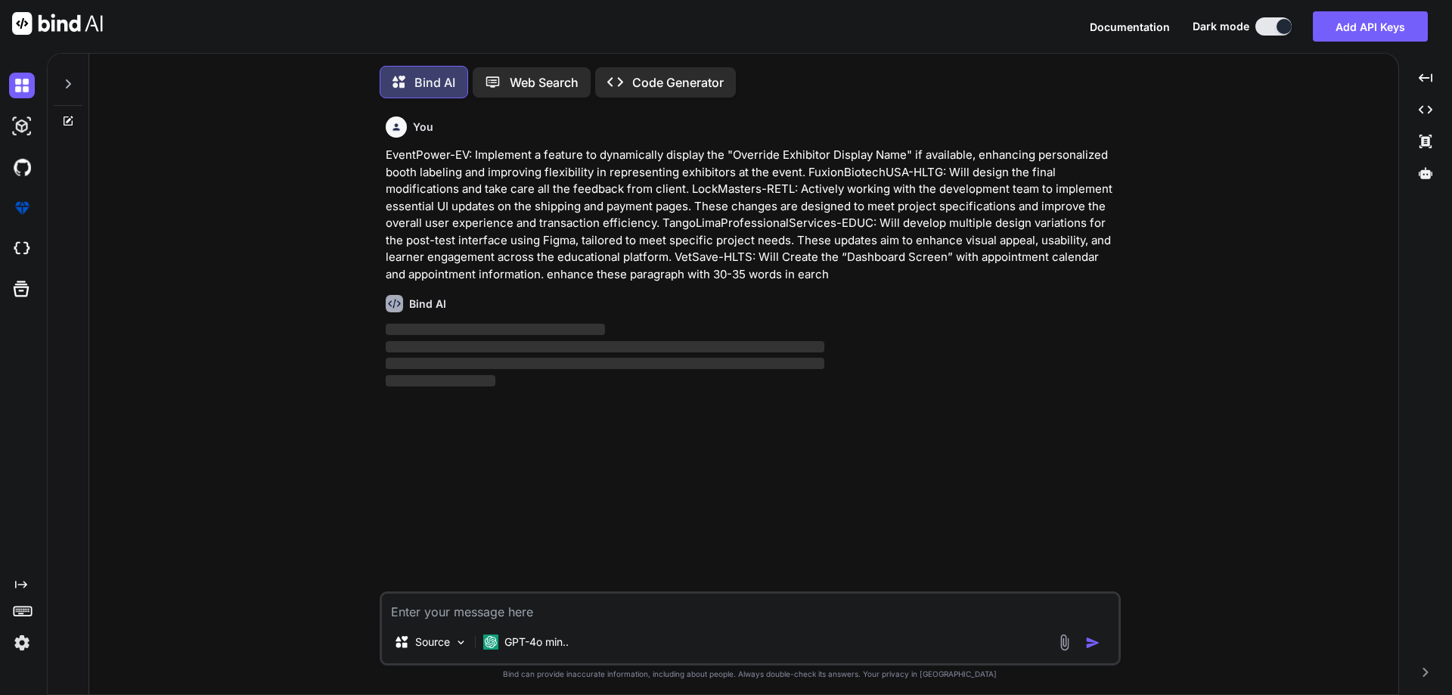
scroll to position [8, 0]
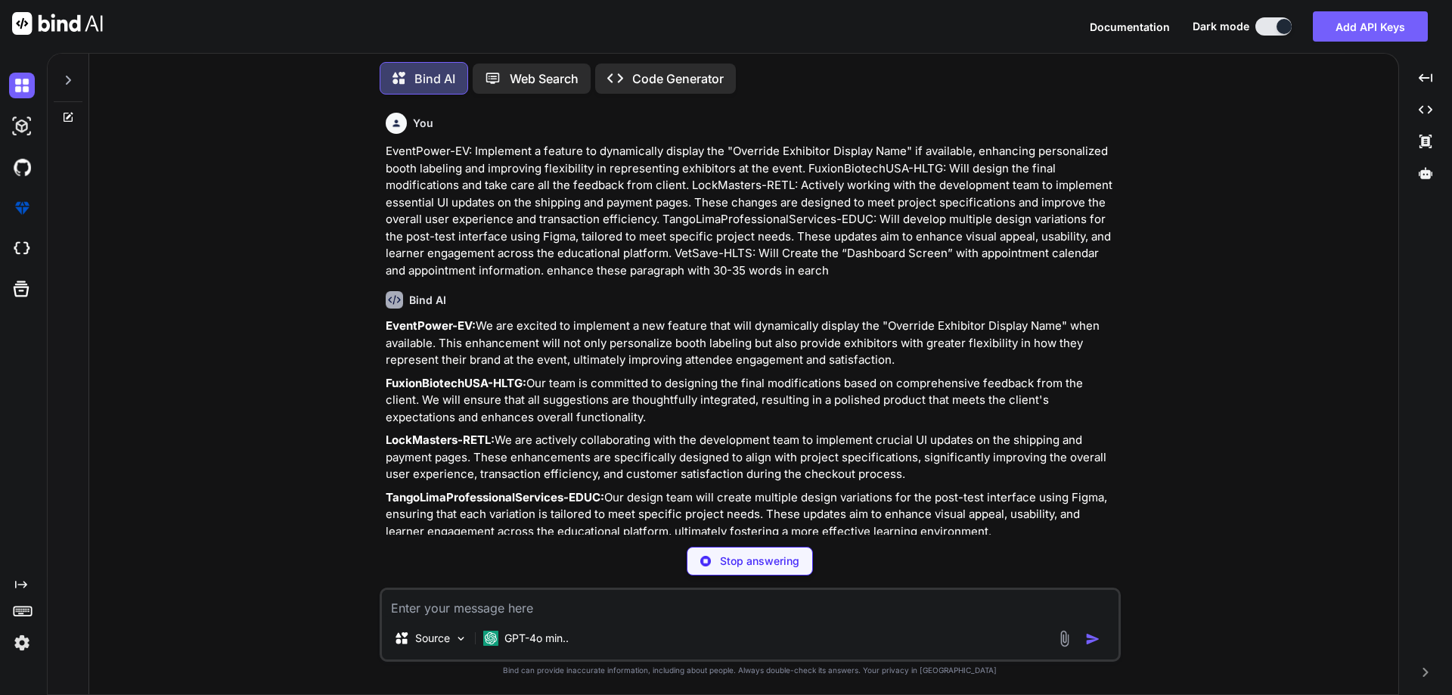
type textarea "x"
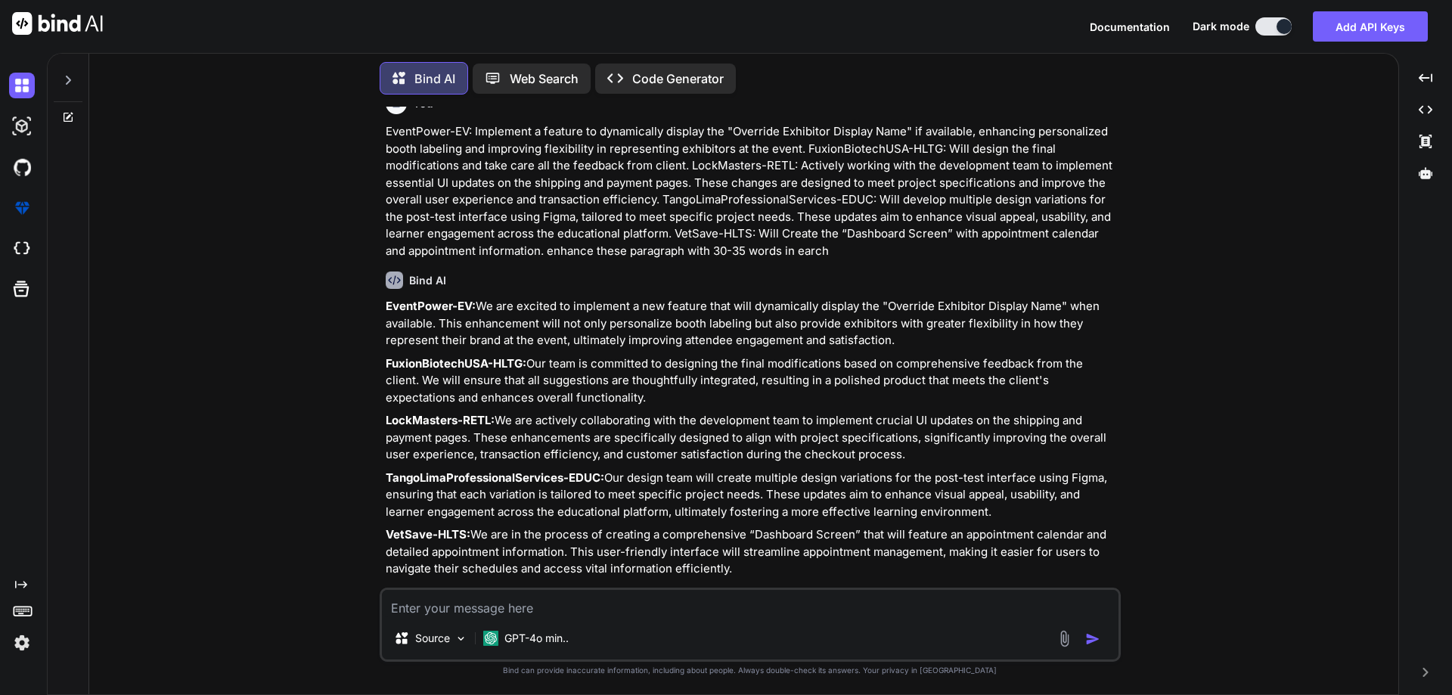
scroll to position [37, 0]
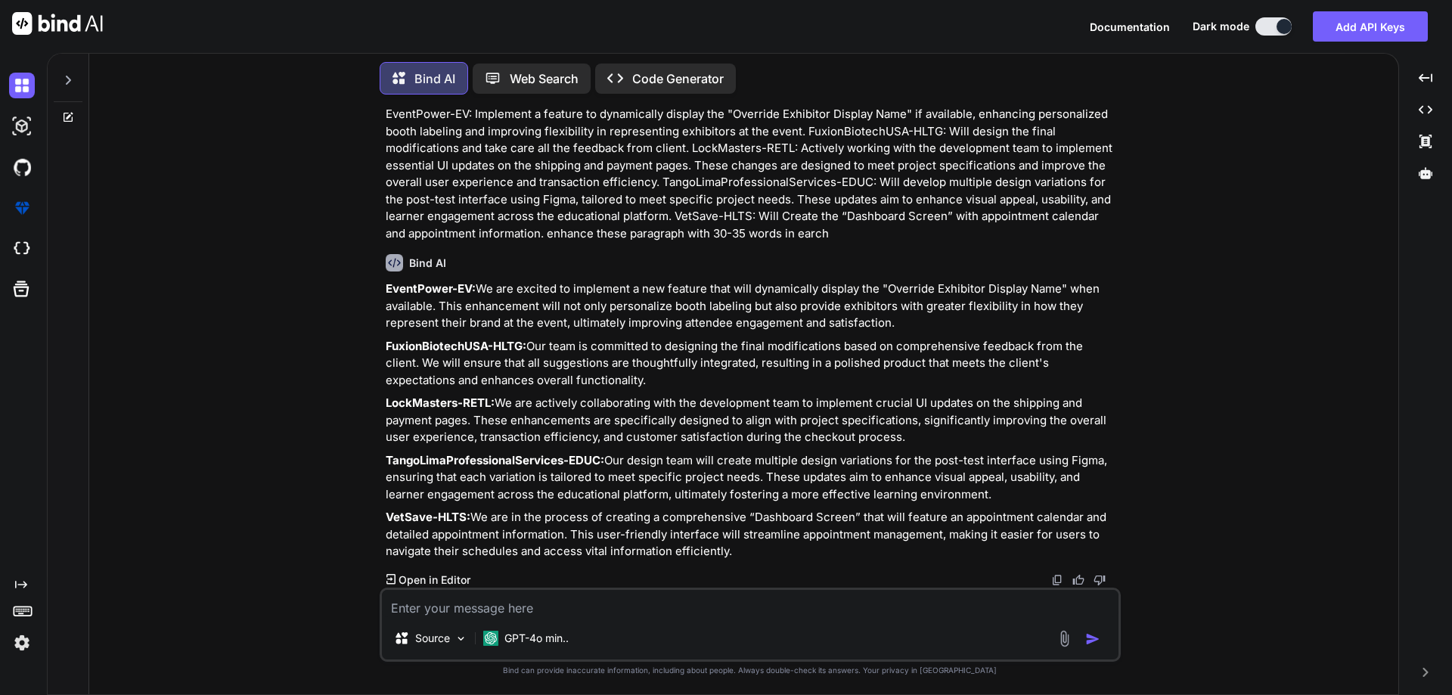
drag, startPoint x: 479, startPoint y: 287, endPoint x: 893, endPoint y: 327, distance: 415.5
click at [893, 327] on p "EventPower-EV: We are excited to implement a new feature that will dynamically …" at bounding box center [752, 305] width 732 height 51
copy p "We are excited to implement a new feature that will dynamically display the "Ov…"
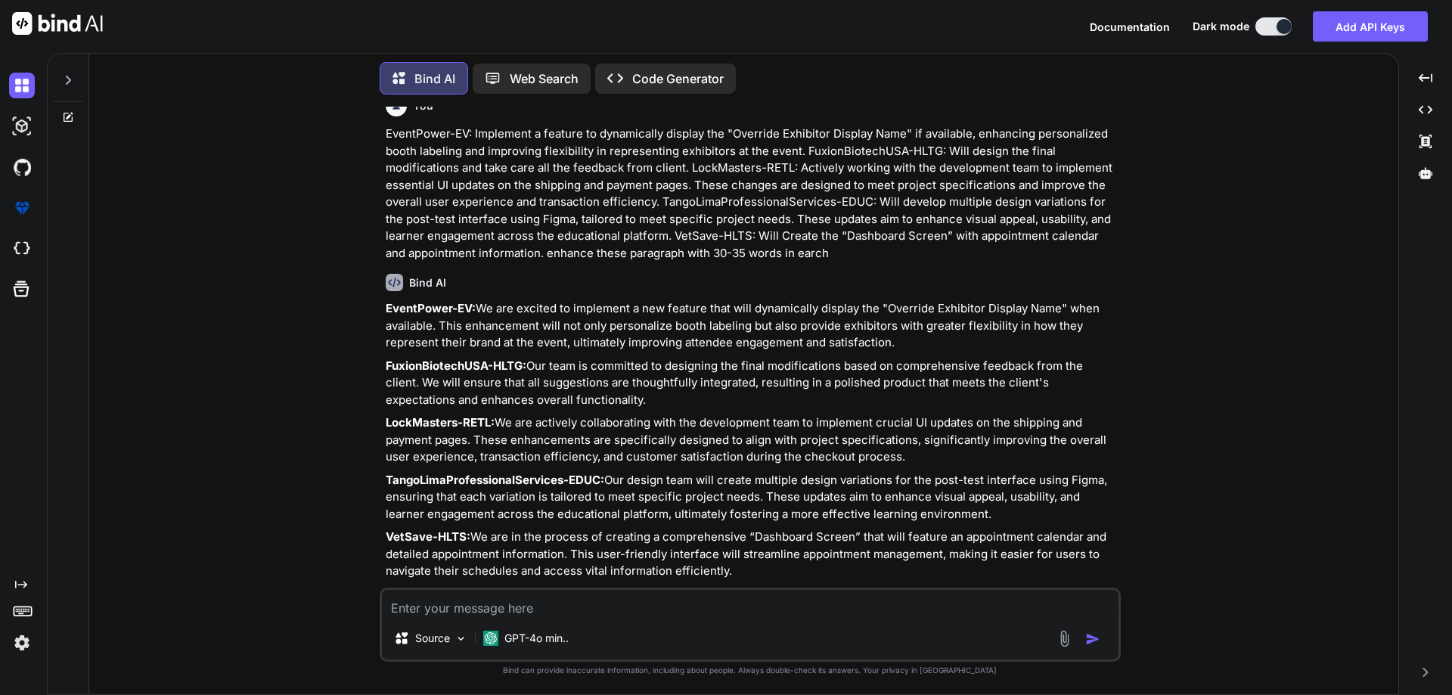
scroll to position [0, 0]
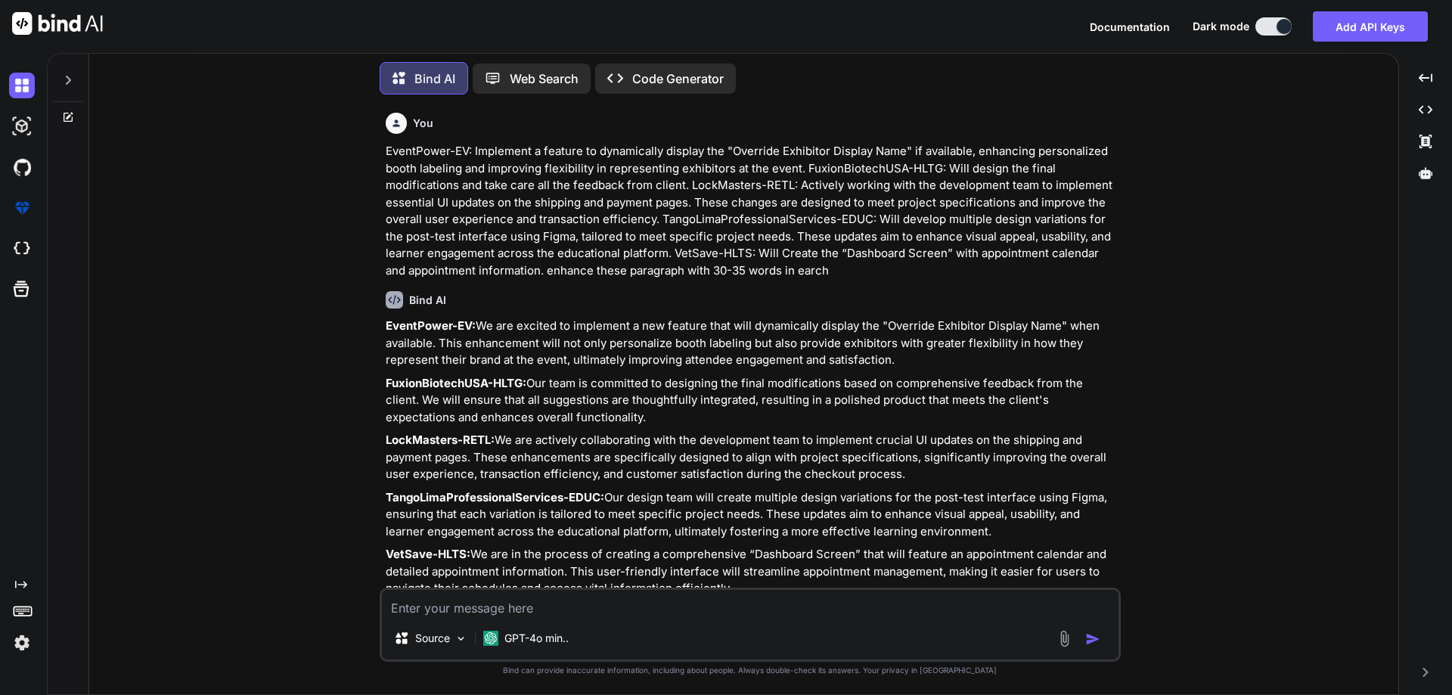
drag, startPoint x: 479, startPoint y: 328, endPoint x: 894, endPoint y: 364, distance: 416.6
click at [894, 364] on p "EventPower-EV: We are excited to implement a new feature that will dynamically …" at bounding box center [752, 343] width 732 height 51
copy p "We are excited to implement a new feature that will dynamically display the "Ov…"
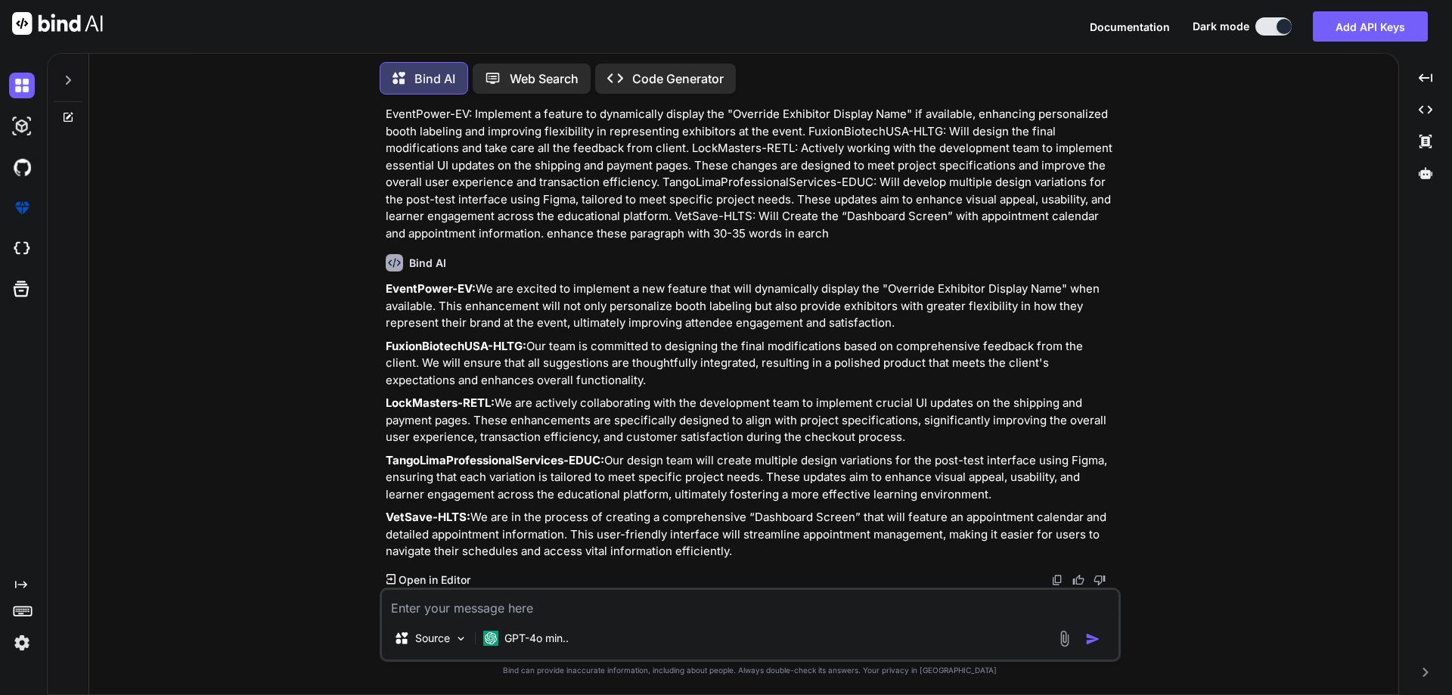
drag, startPoint x: 736, startPoint y: 549, endPoint x: 387, endPoint y: 280, distance: 440.5
click at [387, 280] on div "EventPower-EV: We are excited to implement a new feature that will dynamically …" at bounding box center [752, 420] width 732 height 280
copy div "EventPower-EV: We are excited to implement a new feature that will dynamically …"
click at [940, 165] on p "EventPower-EV: Implement a feature to dynamically display the "Override Exhibit…" at bounding box center [752, 174] width 732 height 136
